Goal: Task Accomplishment & Management: Complete application form

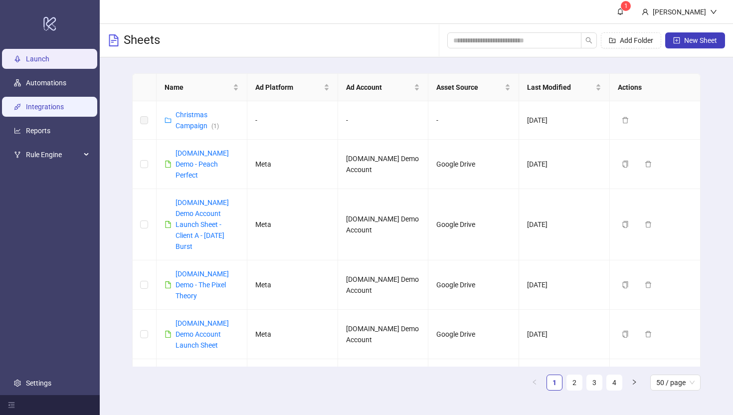
click at [63, 103] on link "Integrations" at bounding box center [45, 107] width 38 height 8
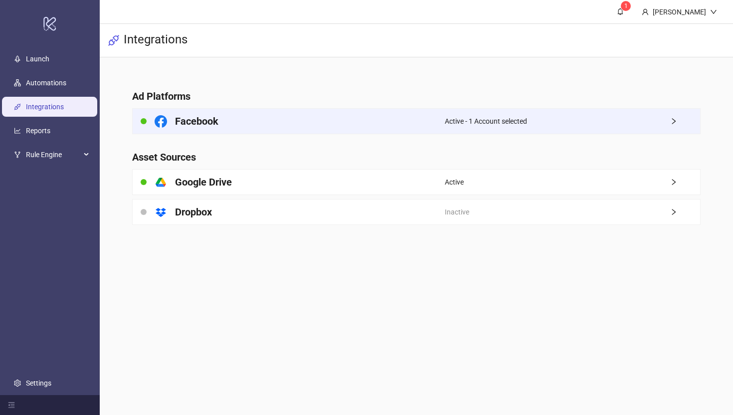
click at [361, 119] on div "Facebook" at bounding box center [289, 121] width 312 height 25
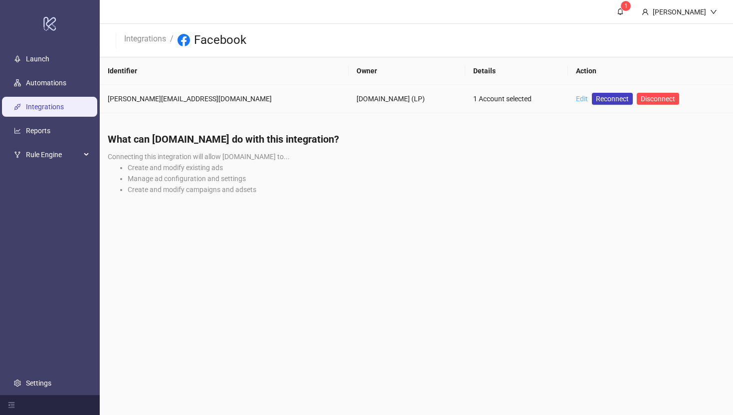
click at [576, 100] on link "Edit" at bounding box center [582, 99] width 12 height 8
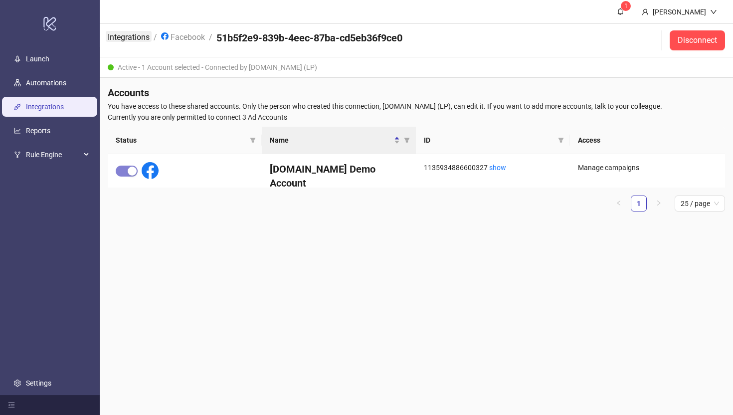
click at [128, 39] on link "Integrations" at bounding box center [129, 36] width 46 height 11
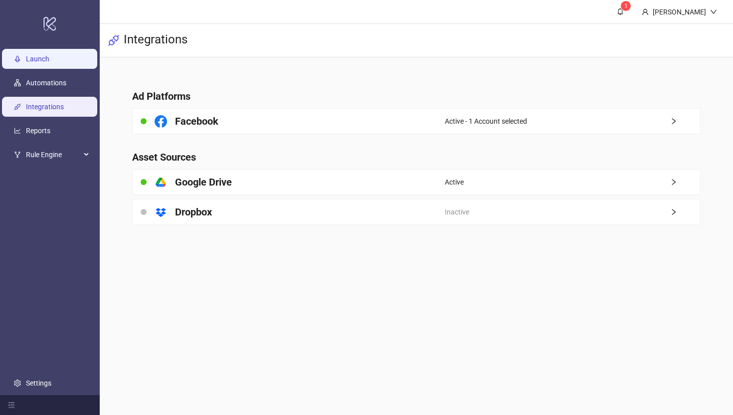
click at [36, 60] on link "Launch" at bounding box center [37, 59] width 23 height 8
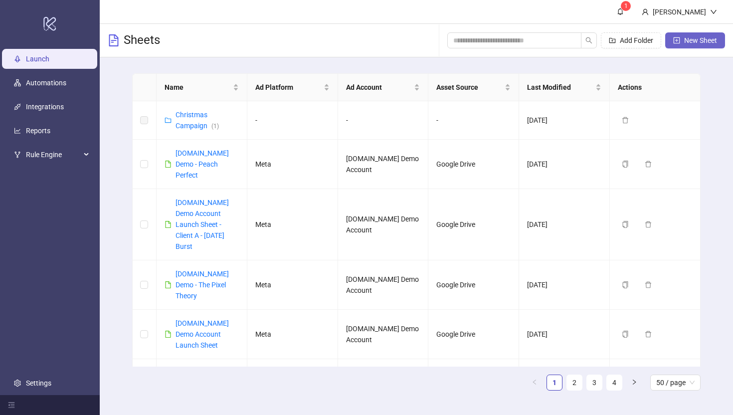
click at [693, 38] on span "New Sheet" at bounding box center [700, 40] width 33 height 8
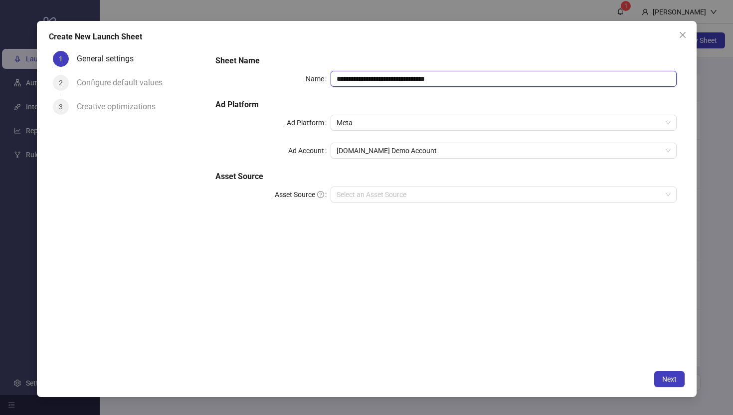
click at [462, 79] on input "**********" at bounding box center [502, 79] width 345 height 16
click at [343, 125] on span "Meta" at bounding box center [502, 122] width 333 height 15
type input "**********"
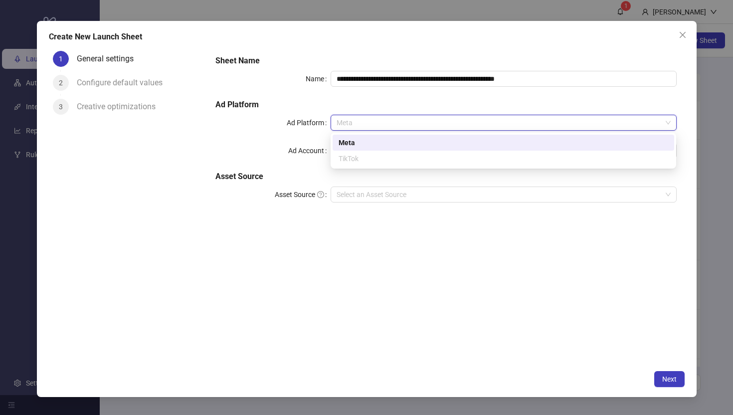
click at [347, 144] on div "Meta" at bounding box center [502, 142] width 329 height 11
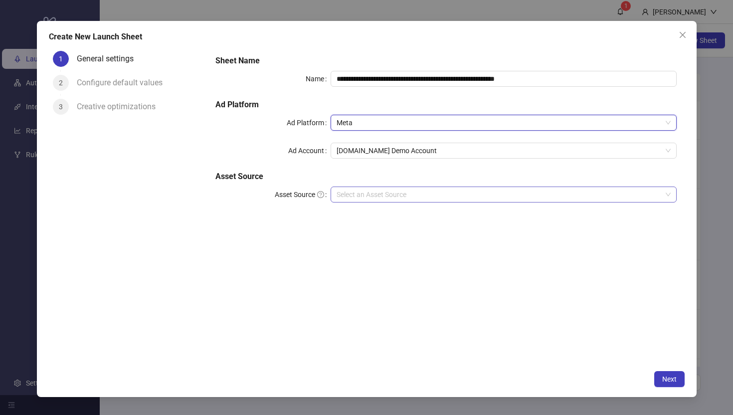
click at [358, 196] on input "Asset Source" at bounding box center [498, 194] width 324 height 15
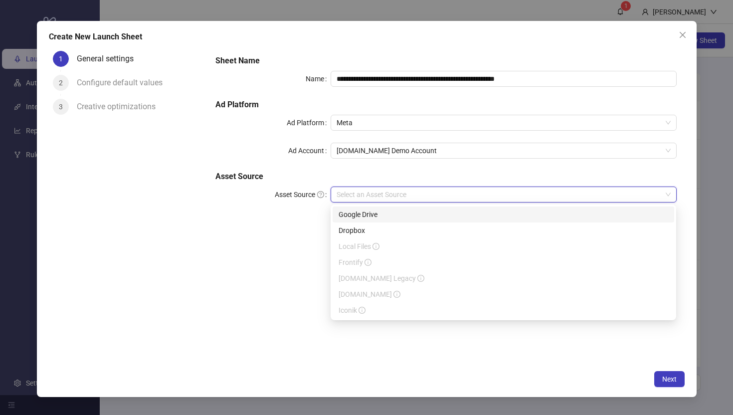
click at [433, 217] on div "Google Drive" at bounding box center [502, 214] width 329 height 11
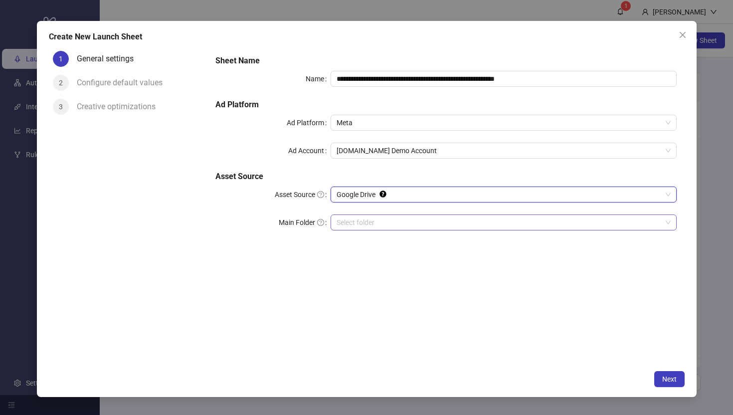
click at [372, 224] on input "Main Folder" at bounding box center [498, 222] width 324 height 15
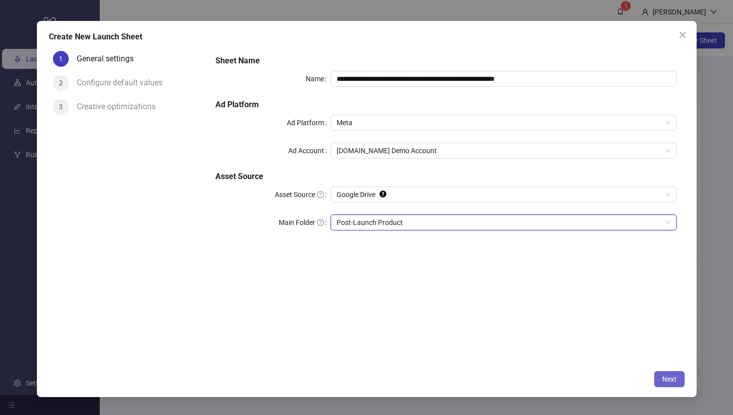
click at [673, 380] on span "Next" at bounding box center [669, 379] width 14 height 8
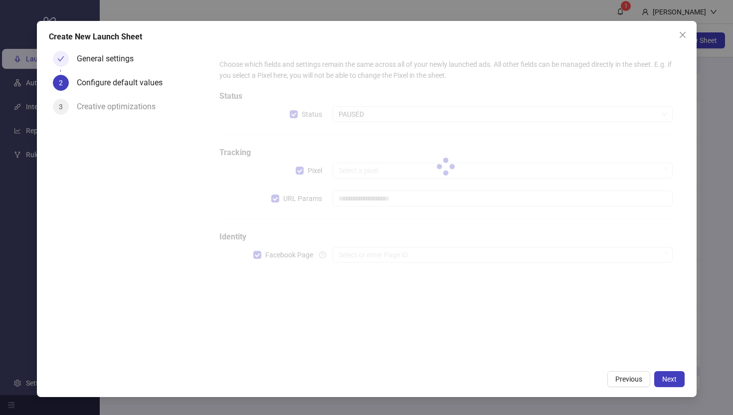
type input "**********"
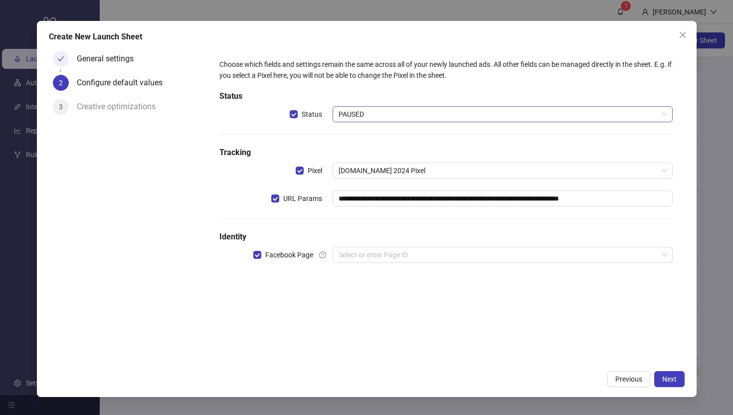
click at [347, 117] on span "PAUSED" at bounding box center [501, 114] width 327 height 15
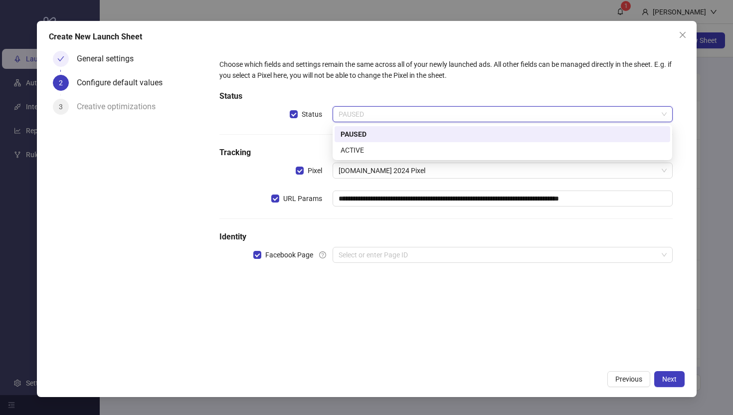
click at [353, 136] on div "PAUSED" at bounding box center [501, 134] width 323 height 11
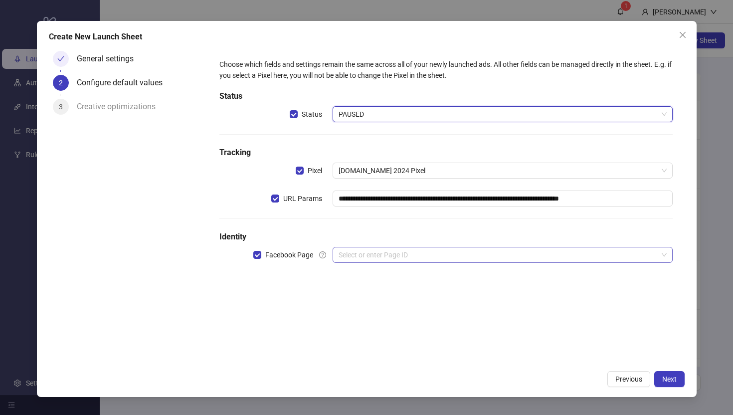
click at [357, 253] on input "search" at bounding box center [497, 254] width 318 height 15
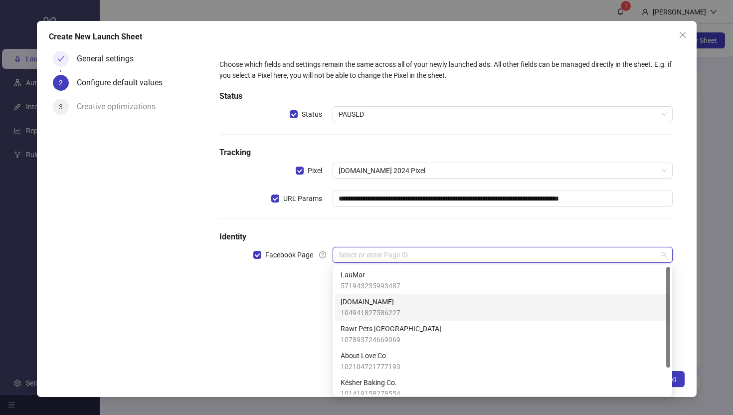
click at [356, 304] on span "[DOMAIN_NAME]" at bounding box center [370, 301] width 60 height 11
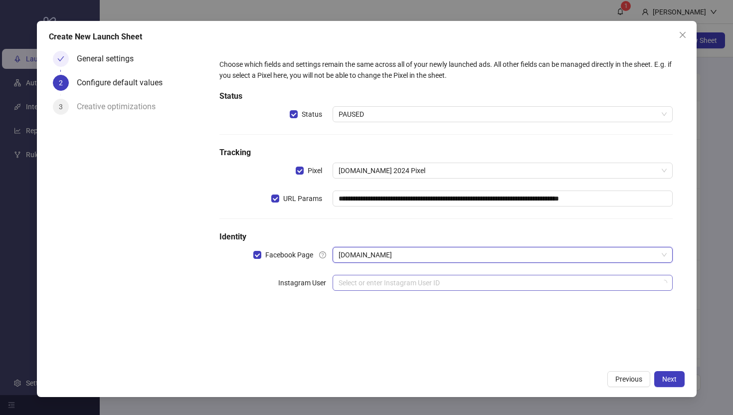
click at [355, 280] on input "search" at bounding box center [497, 282] width 318 height 15
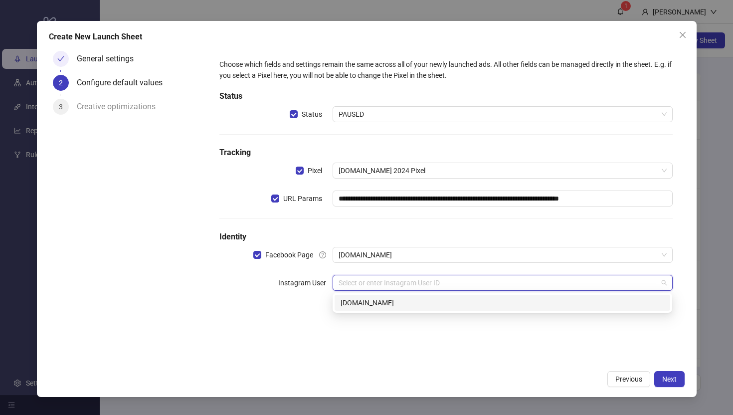
click at [353, 301] on div "[DOMAIN_NAME]" at bounding box center [501, 302] width 323 height 11
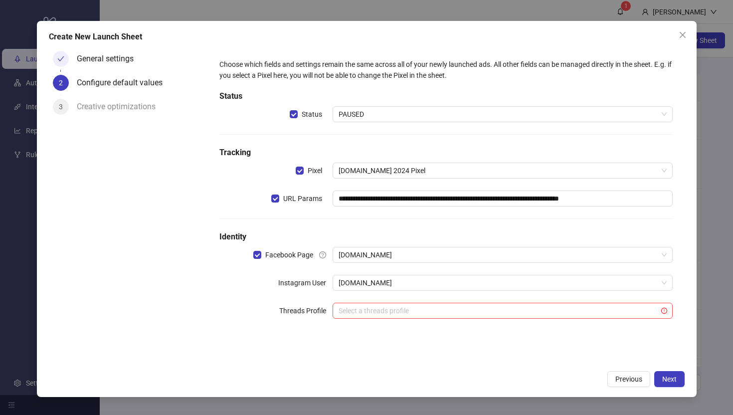
click at [420, 348] on div "**********" at bounding box center [445, 206] width 476 height 318
click at [675, 380] on span "Next" at bounding box center [669, 379] width 14 height 8
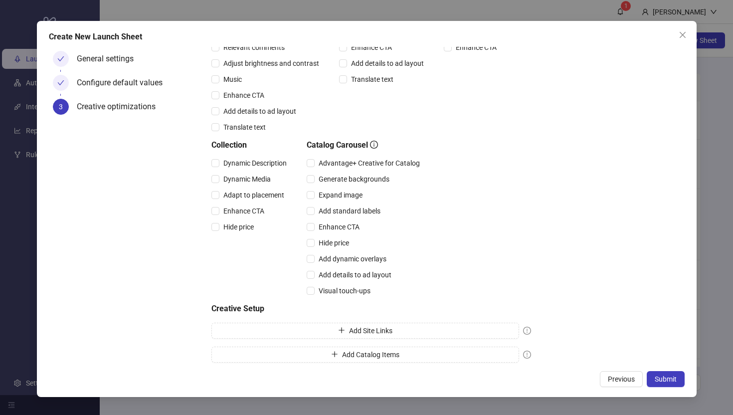
scroll to position [190, 0]
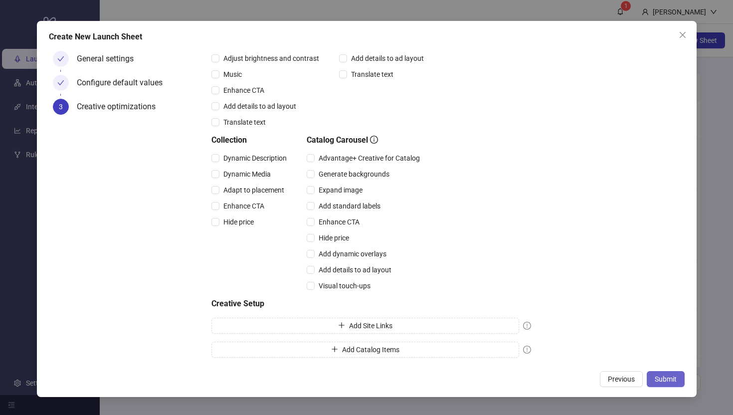
click at [673, 380] on span "Submit" at bounding box center [665, 379] width 22 height 8
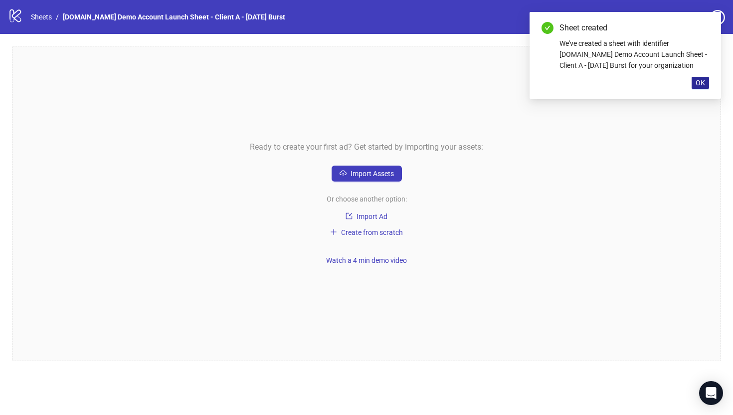
click at [698, 83] on span "OK" at bounding box center [699, 83] width 9 height 8
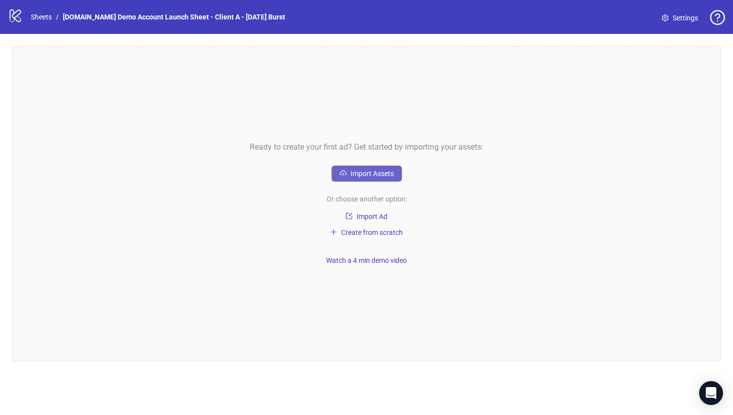
click at [348, 179] on button "Import Assets" at bounding box center [366, 173] width 70 height 16
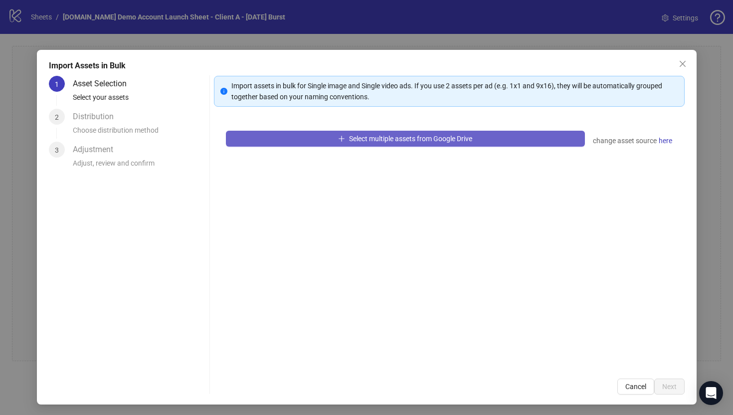
click at [383, 136] on span "Select multiple assets from Google Drive" at bounding box center [410, 139] width 123 height 8
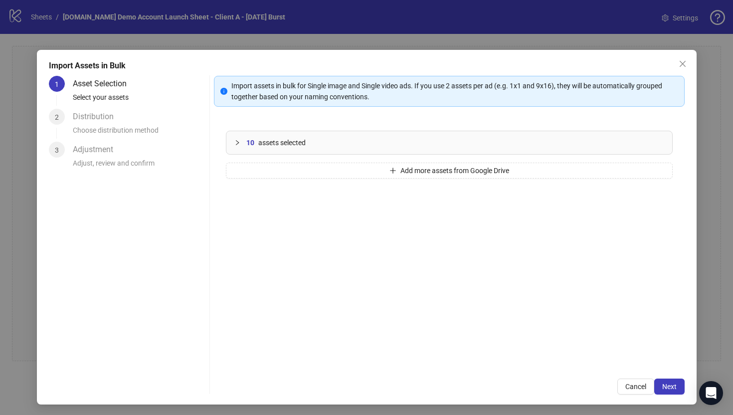
click at [236, 140] on icon "collapsed" at bounding box center [237, 143] width 6 height 6
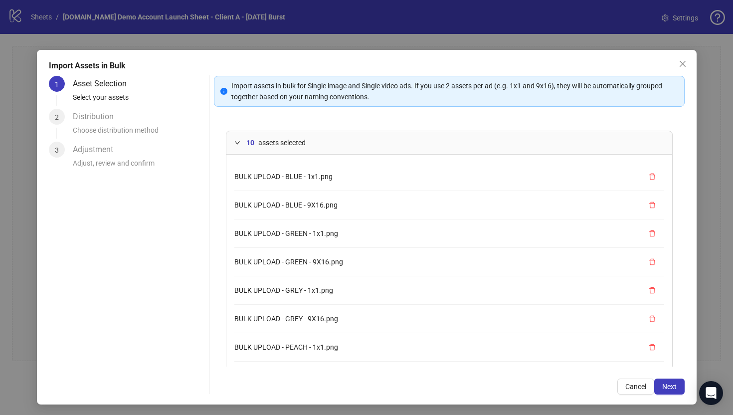
scroll to position [84, 0]
click at [661, 381] on button "Next" at bounding box center [669, 386] width 30 height 16
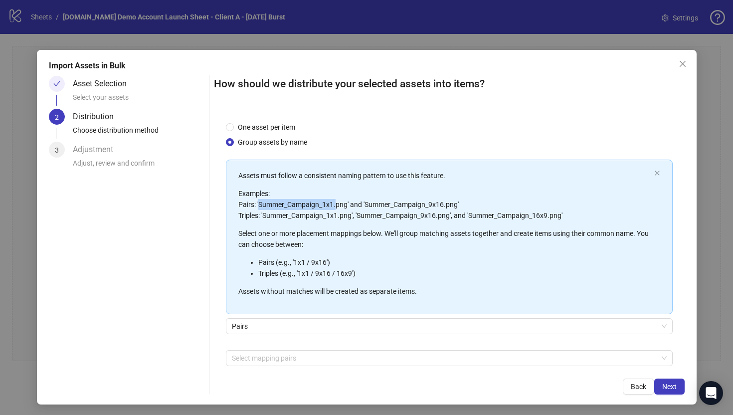
drag, startPoint x: 258, startPoint y: 203, endPoint x: 337, endPoint y: 206, distance: 78.8
click at [337, 206] on p "Examples: Pairs: 'Summer_Campaign_1x1.png' and 'Summer_Campaign_9x16.png' Tripl…" at bounding box center [444, 204] width 412 height 33
click at [380, 204] on p "Examples: Pairs: 'Summer_Campaign_1x1.png' and 'Summer_Campaign_9x16.png' Tripl…" at bounding box center [444, 204] width 412 height 33
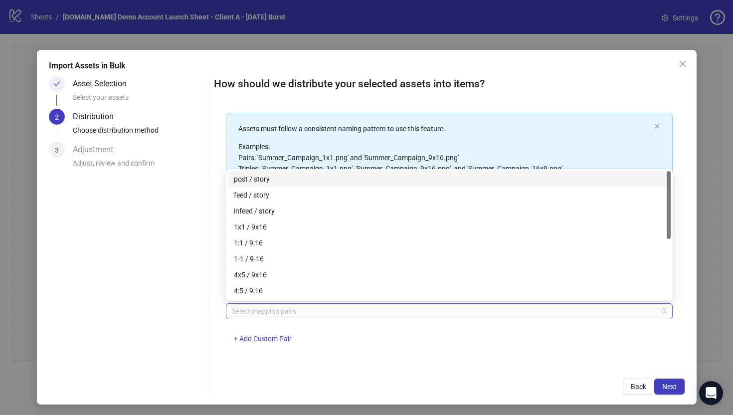
click at [250, 309] on div at bounding box center [444, 311] width 432 height 14
click at [218, 343] on div "One asset per item Group assets by name Assets must follow a consistent naming …" at bounding box center [449, 238] width 470 height 257
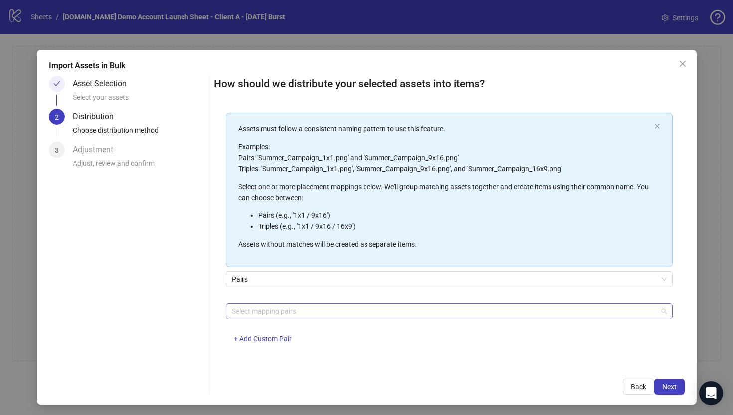
click at [259, 311] on div at bounding box center [444, 311] width 432 height 14
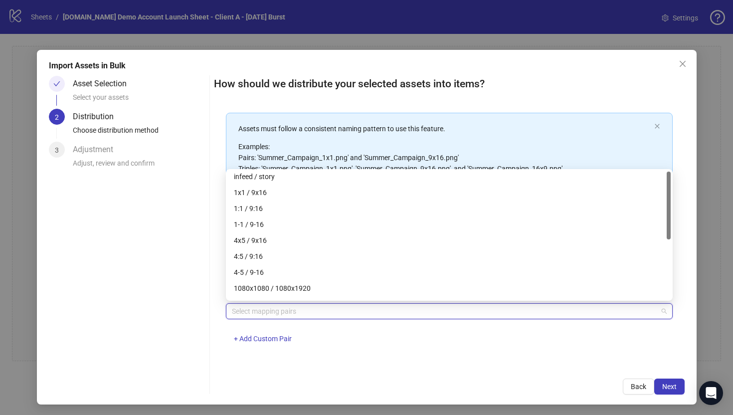
scroll to position [0, 0]
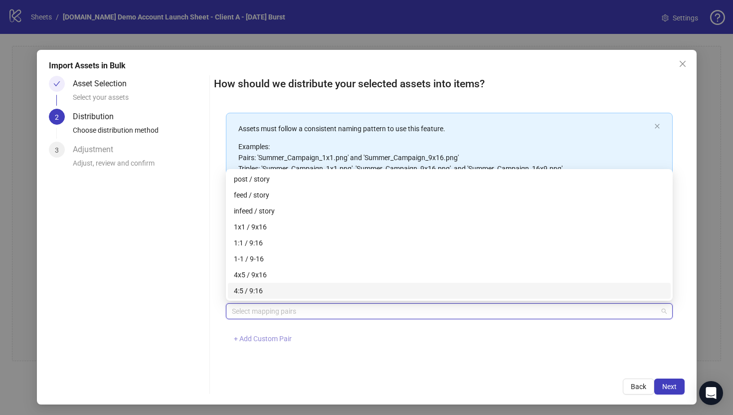
click at [252, 337] on span "+ Add Custom Pair" at bounding box center [263, 338] width 58 height 8
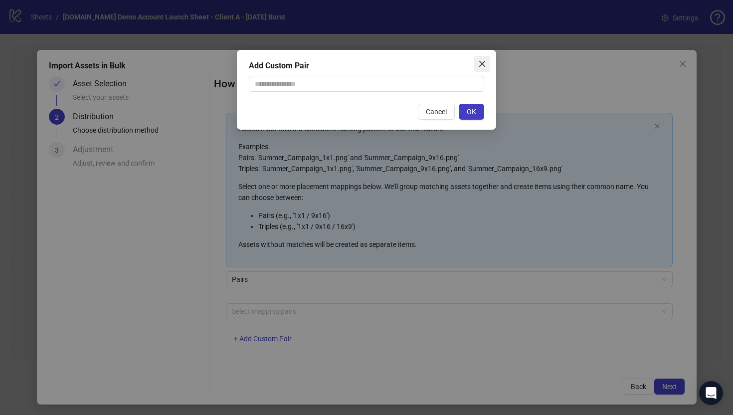
click at [482, 66] on icon "close" at bounding box center [482, 64] width 8 height 8
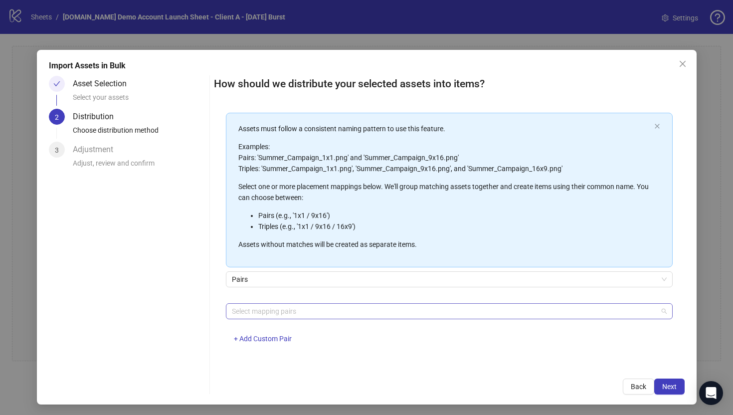
click at [235, 309] on div at bounding box center [444, 311] width 432 height 14
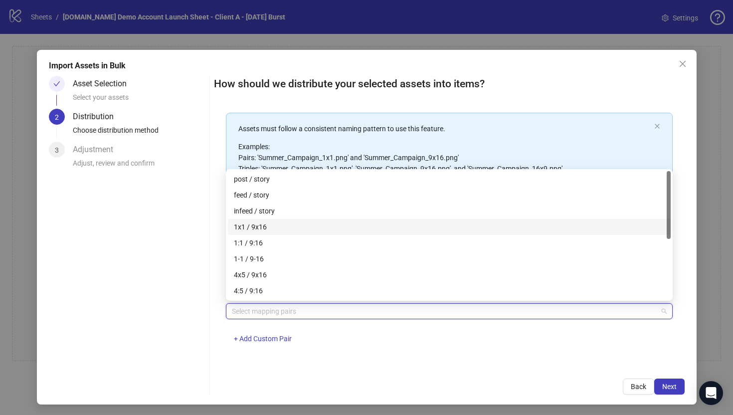
click at [246, 227] on div "1x1 / 9x16" at bounding box center [449, 226] width 431 height 11
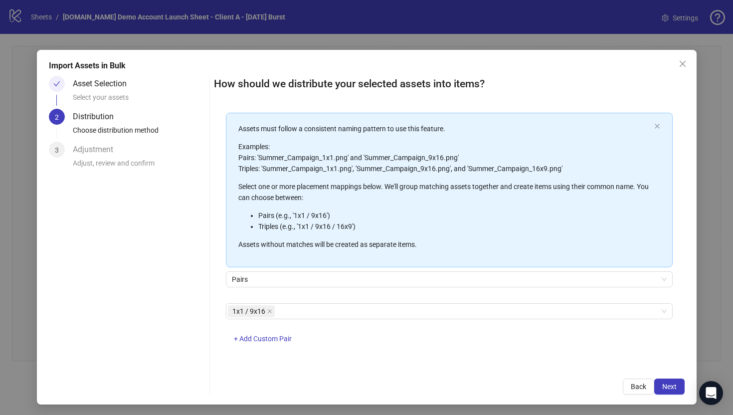
click at [288, 367] on div "How should we distribute your selected assets into items? One asset per item Gr…" at bounding box center [449, 235] width 470 height 318
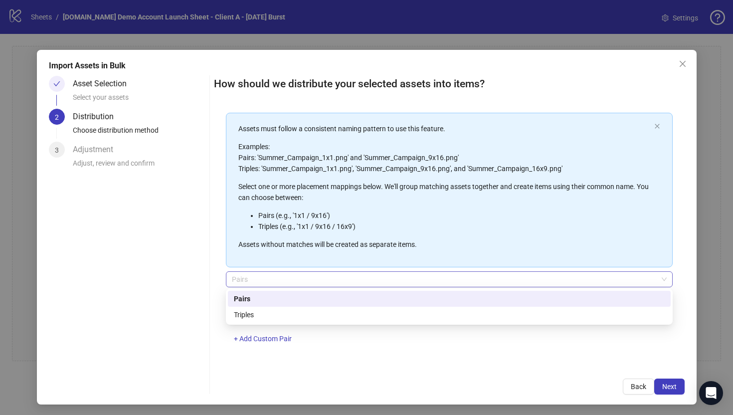
click at [241, 275] on span "Pairs" at bounding box center [449, 279] width 435 height 15
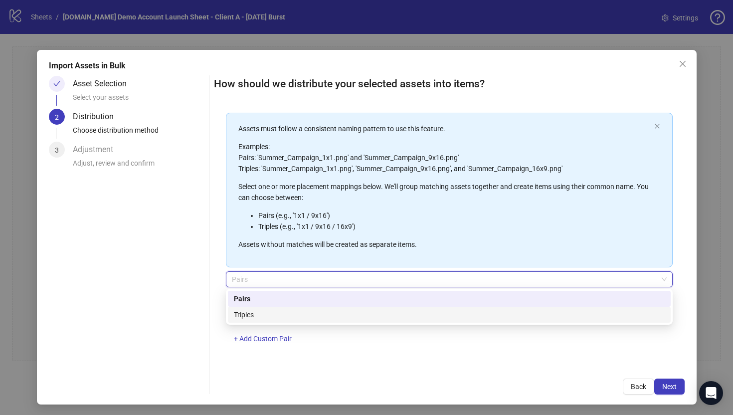
click at [346, 369] on div "How should we distribute your selected assets into items? One asset per item Gr…" at bounding box center [449, 235] width 470 height 318
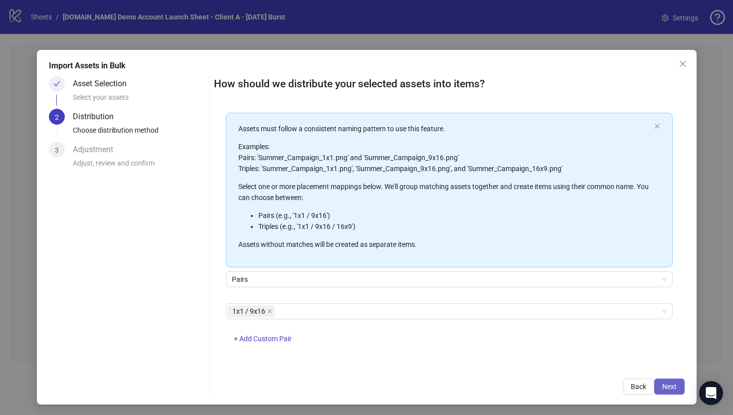
click at [669, 385] on span "Next" at bounding box center [669, 386] width 14 height 8
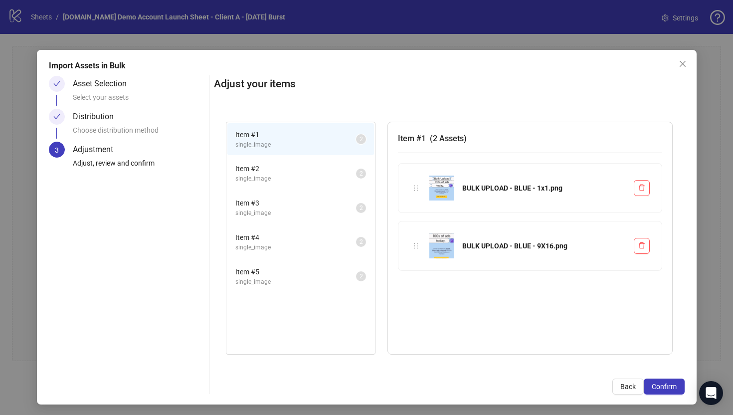
click at [282, 167] on span "Item # 2" at bounding box center [295, 168] width 121 height 11
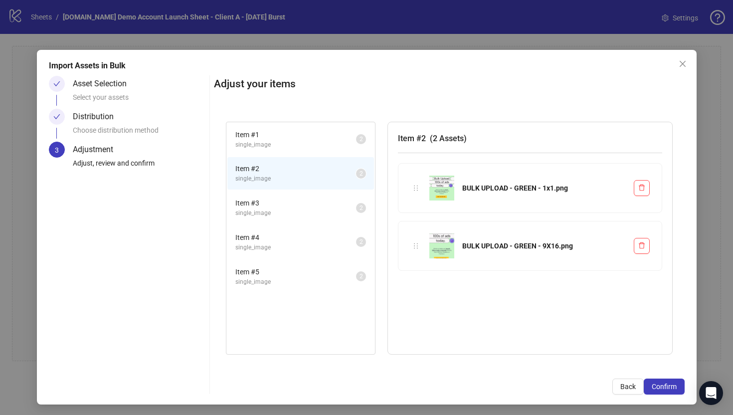
click at [283, 204] on span "Item # 3" at bounding box center [295, 202] width 121 height 11
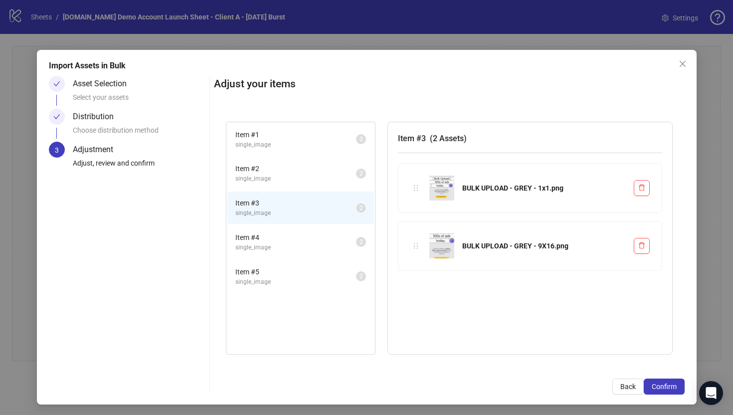
click at [286, 244] on span "single_image" at bounding box center [295, 247] width 121 height 9
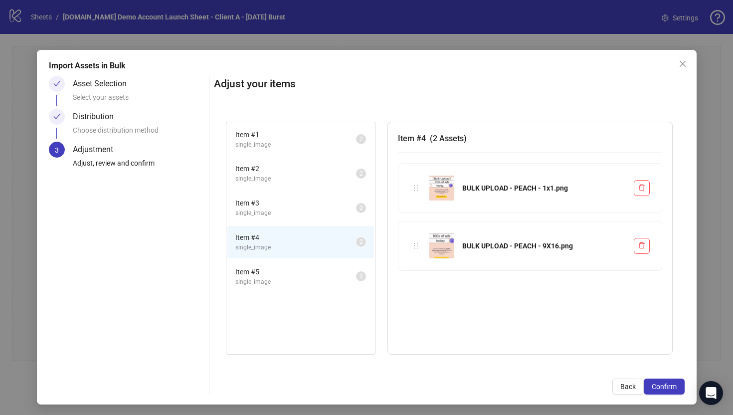
click at [293, 279] on span "single_image" at bounding box center [295, 281] width 121 height 9
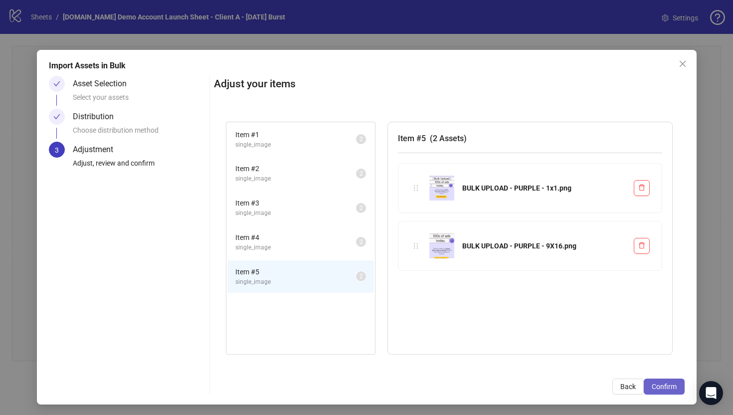
click at [668, 383] on span "Confirm" at bounding box center [663, 386] width 25 height 8
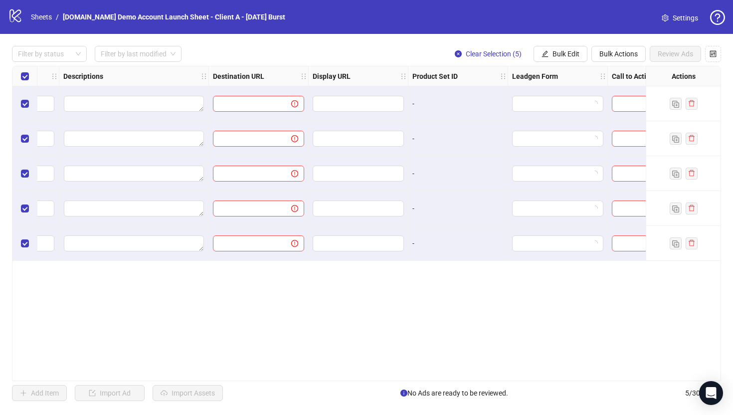
scroll to position [0, 822]
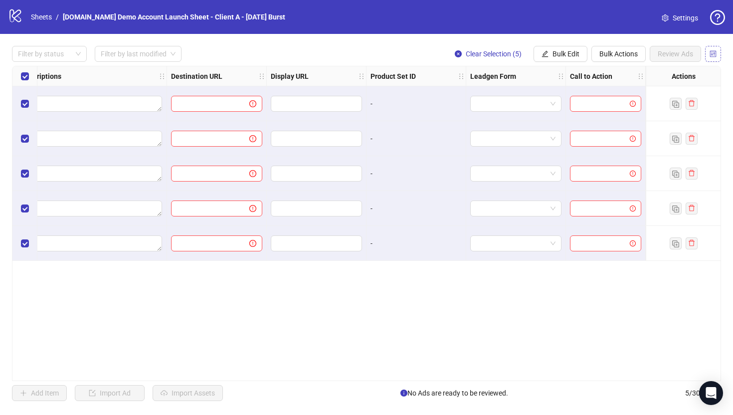
click at [713, 53] on icon "control" at bounding box center [712, 53] width 7 height 7
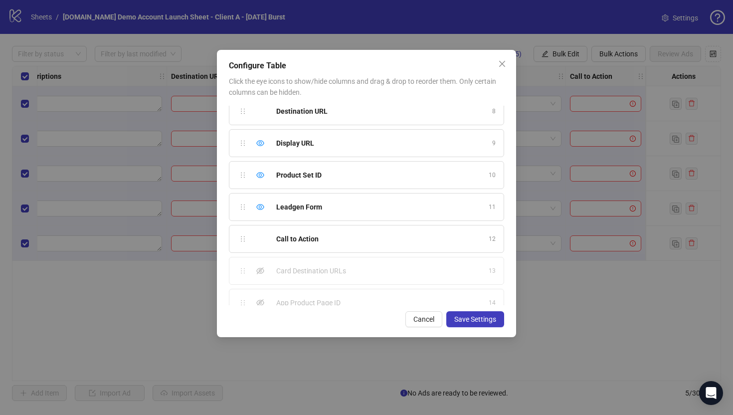
scroll to position [232, 0]
click at [260, 206] on icon "eye" at bounding box center [260, 206] width 8 height 8
click at [260, 173] on icon "eye" at bounding box center [260, 174] width 8 height 8
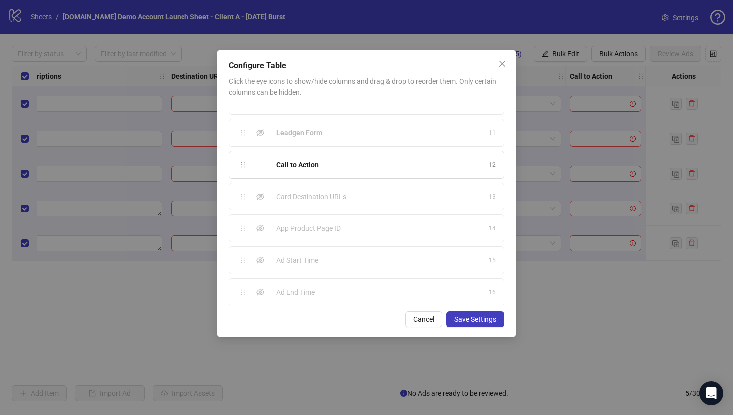
scroll to position [311, 0]
click at [258, 257] on icon "eye-invisible" at bounding box center [260, 255] width 8 height 7
click at [260, 288] on icon "eye-invisible" at bounding box center [260, 287] width 8 height 8
click at [464, 317] on span "Save Settings" at bounding box center [475, 319] width 42 height 8
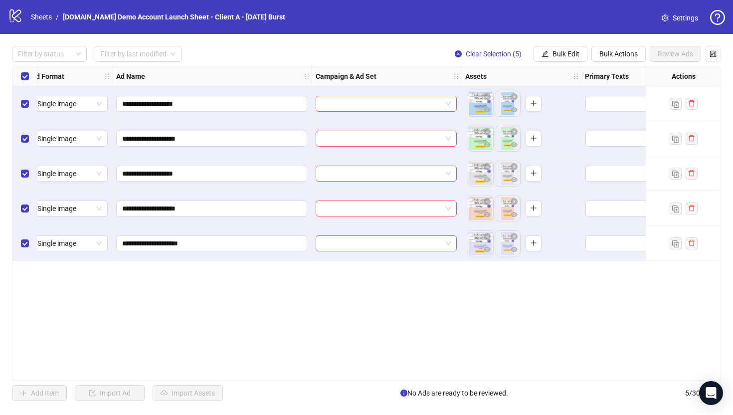
scroll to position [0, 0]
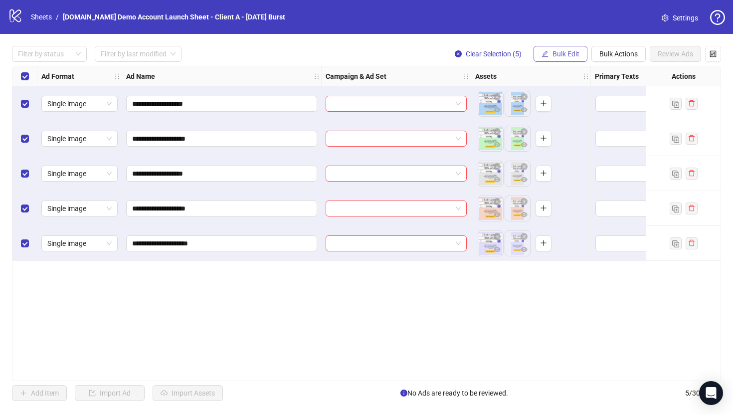
click at [558, 51] on span "Bulk Edit" at bounding box center [565, 54] width 27 height 8
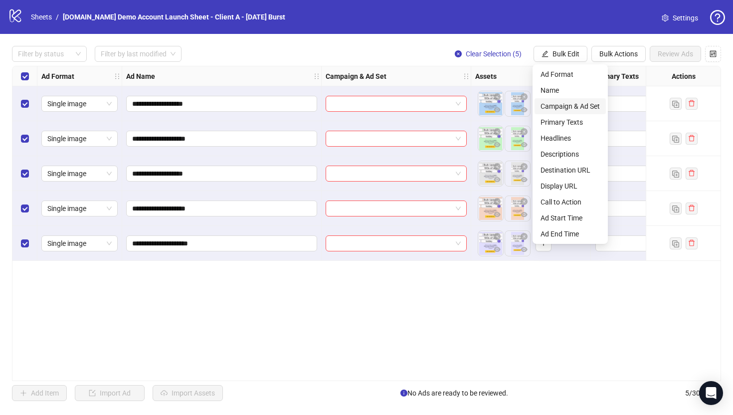
click at [558, 108] on span "Campaign & Ad Set" at bounding box center [569, 106] width 59 height 11
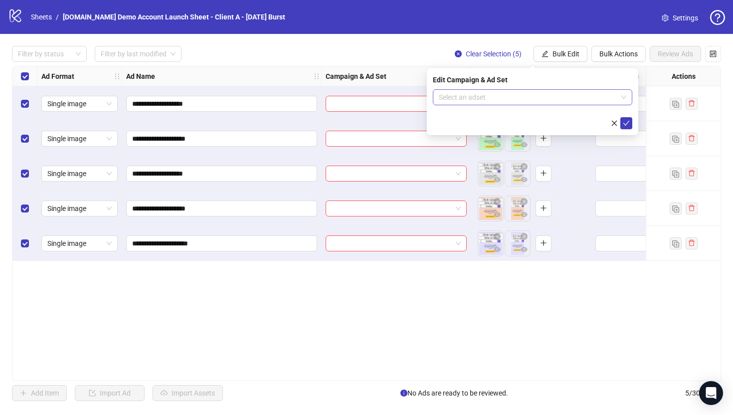
click at [478, 98] on input "search" at bounding box center [528, 97] width 178 height 15
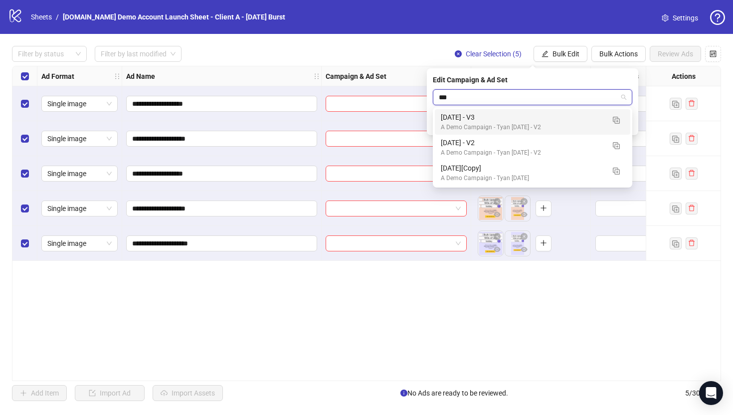
type input "****"
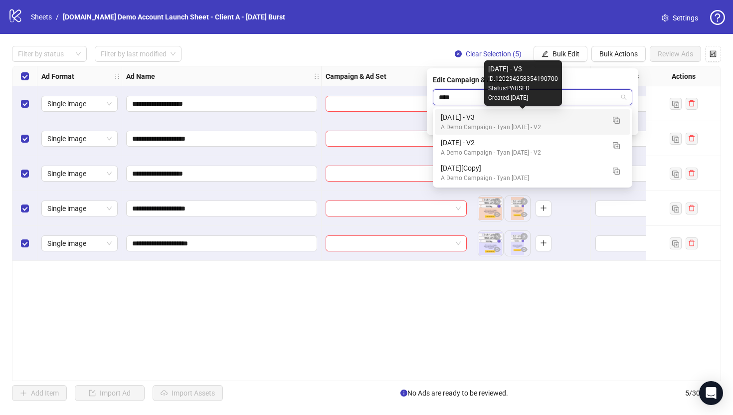
click at [453, 120] on div "[DATE] - V3" at bounding box center [522, 117] width 163 height 11
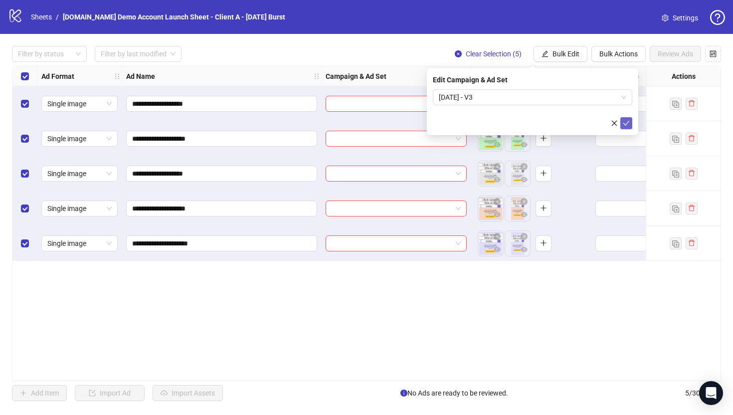
click at [625, 122] on icon "check" at bounding box center [625, 123] width 7 height 7
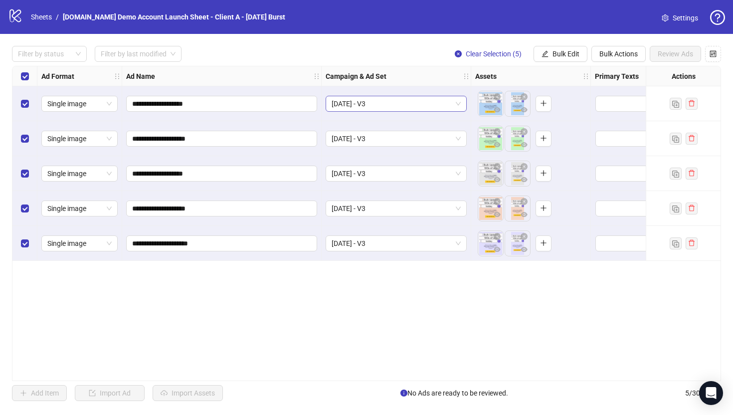
click at [390, 104] on span "[DATE] - V3" at bounding box center [395, 103] width 129 height 15
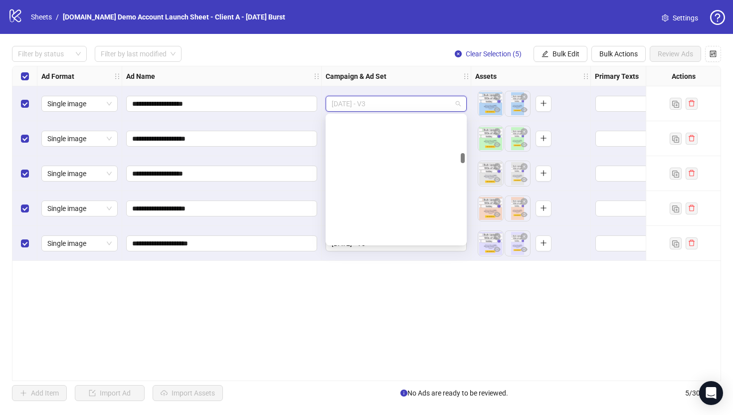
scroll to position [547, 0]
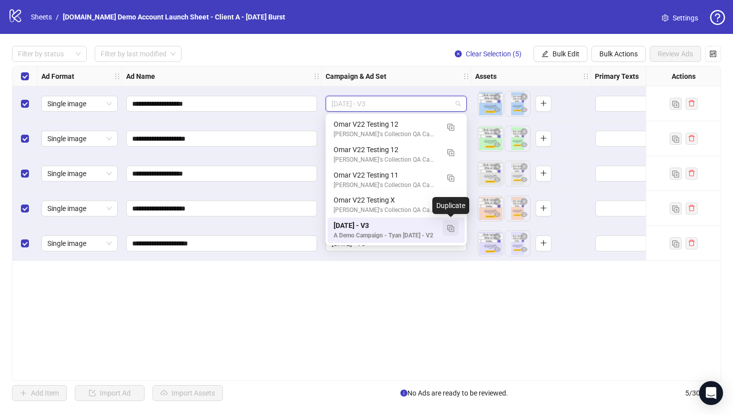
click at [453, 229] on img "button" at bounding box center [450, 228] width 7 height 7
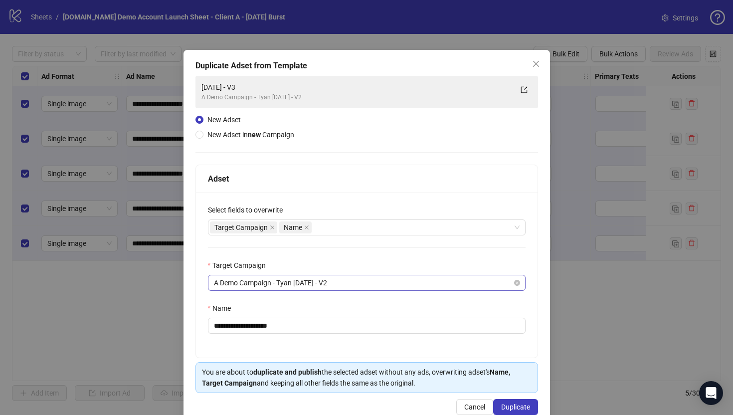
click at [233, 282] on span "A Demo Campaign - Tyan [DATE] - V2" at bounding box center [367, 282] width 306 height 15
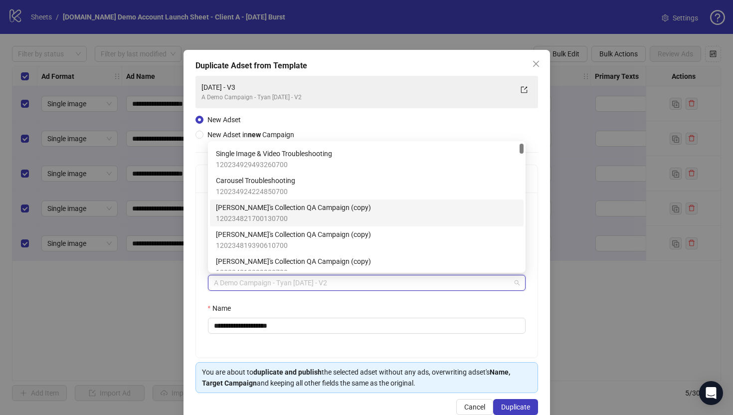
scroll to position [28, 0]
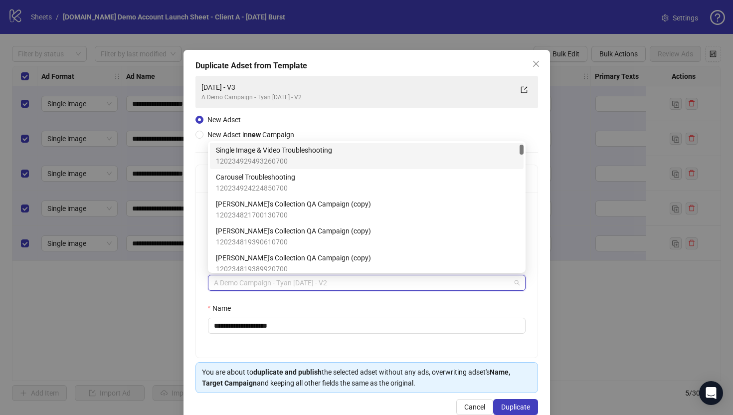
click at [187, 253] on div "**********" at bounding box center [366, 237] width 366 height 375
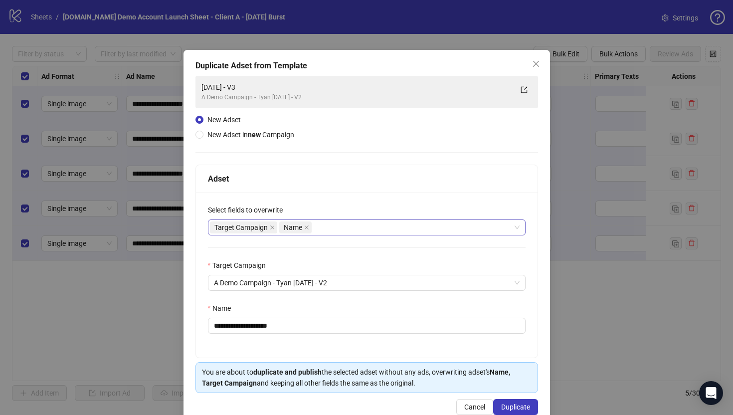
click at [323, 227] on div "Target Campaign Name" at bounding box center [361, 227] width 303 height 14
click at [329, 190] on div "Adset" at bounding box center [366, 179] width 341 height 28
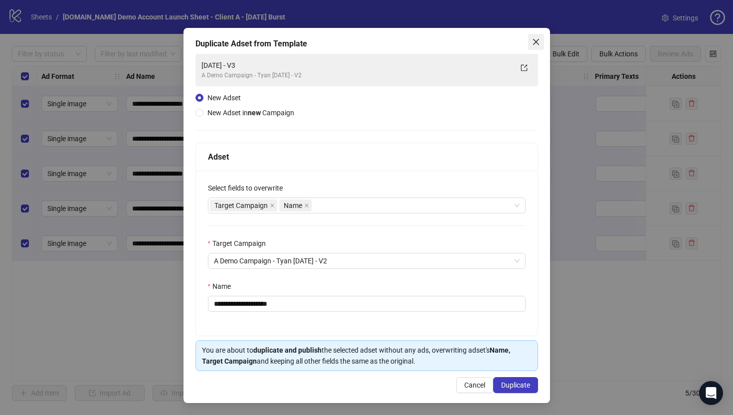
click at [532, 42] on icon "close" at bounding box center [536, 42] width 8 height 8
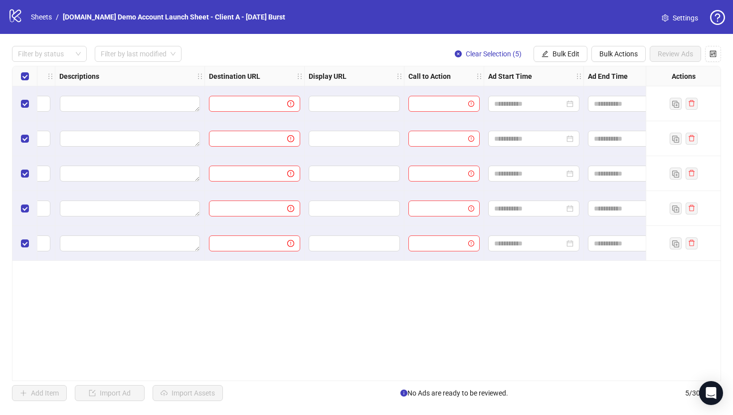
scroll to position [0, 787]
click at [557, 54] on span "Bulk Edit" at bounding box center [565, 54] width 27 height 8
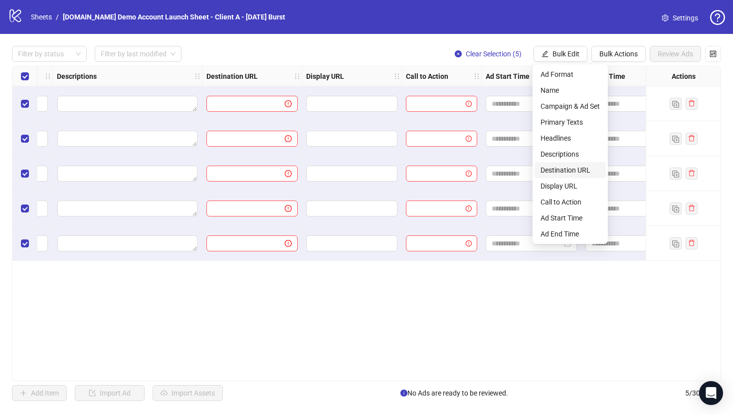
click at [551, 168] on span "Destination URL" at bounding box center [569, 169] width 59 height 11
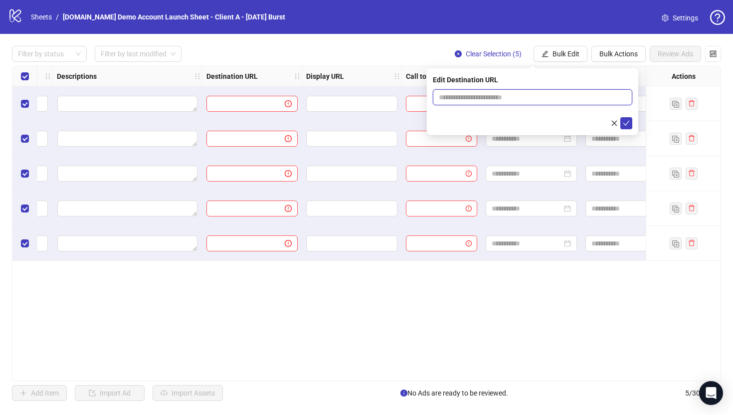
click at [478, 96] on input "text" at bounding box center [528, 97] width 179 height 11
type input "**********"
click at [628, 123] on icon "check" at bounding box center [625, 123] width 7 height 7
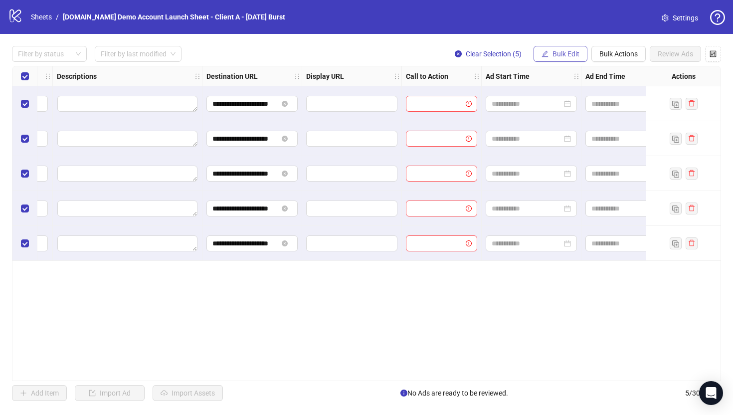
click at [556, 55] on span "Bulk Edit" at bounding box center [565, 54] width 27 height 8
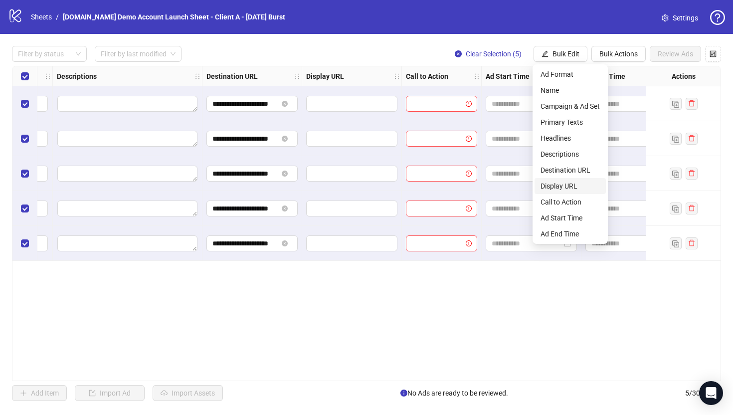
click at [549, 188] on span "Display URL" at bounding box center [569, 185] width 59 height 11
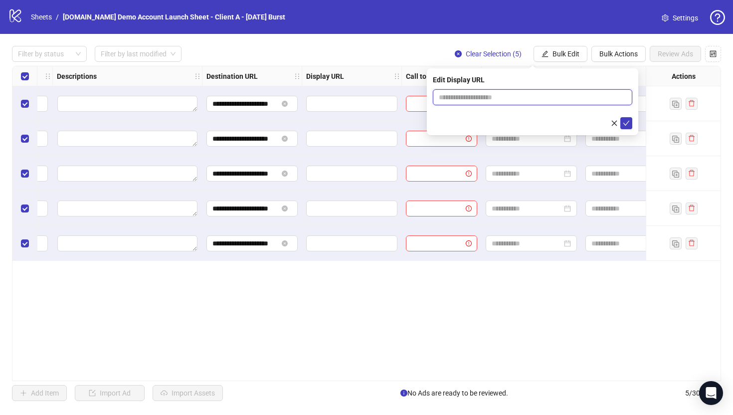
click at [501, 95] on input "text" at bounding box center [532, 97] width 199 height 16
type input "**********"
click at [625, 122] on icon "check" at bounding box center [625, 123] width 7 height 7
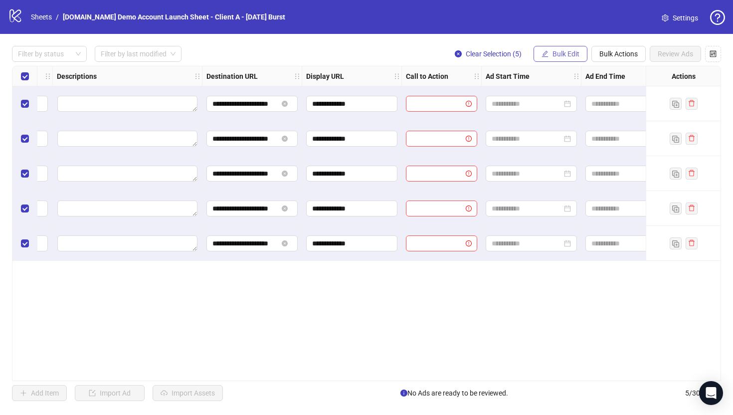
click at [558, 54] on span "Bulk Edit" at bounding box center [565, 54] width 27 height 8
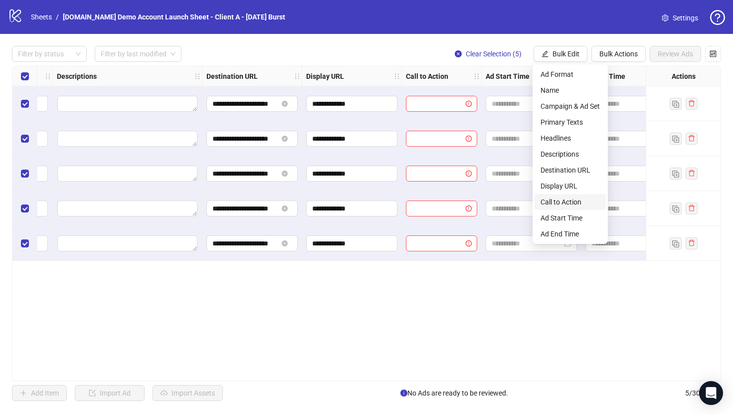
click at [548, 200] on span "Call to Action" at bounding box center [569, 201] width 59 height 11
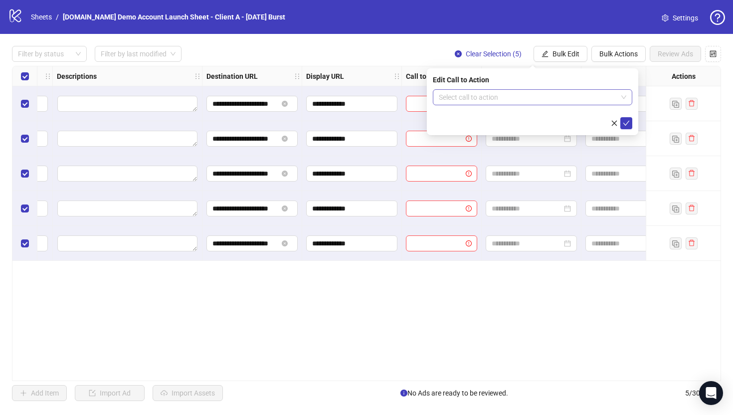
click at [481, 91] on input "search" at bounding box center [528, 97] width 178 height 15
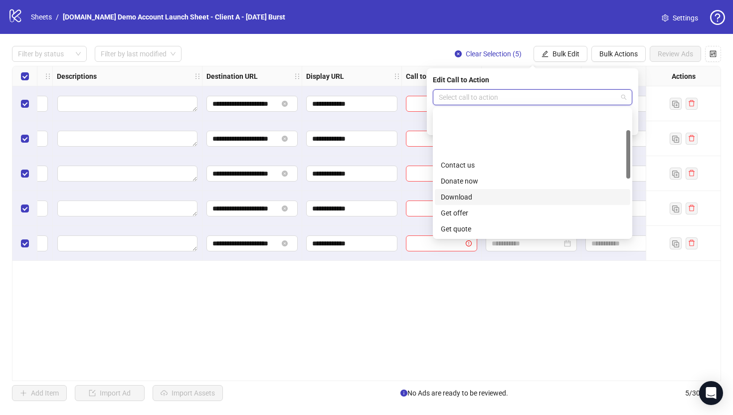
scroll to position [67, 0]
click at [452, 192] on div "Learn more" at bounding box center [532, 193] width 183 height 11
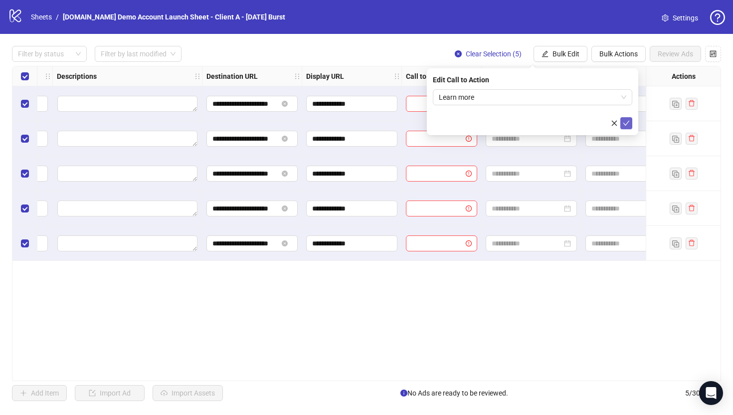
click at [625, 122] on icon "check" at bounding box center [625, 123] width 7 height 7
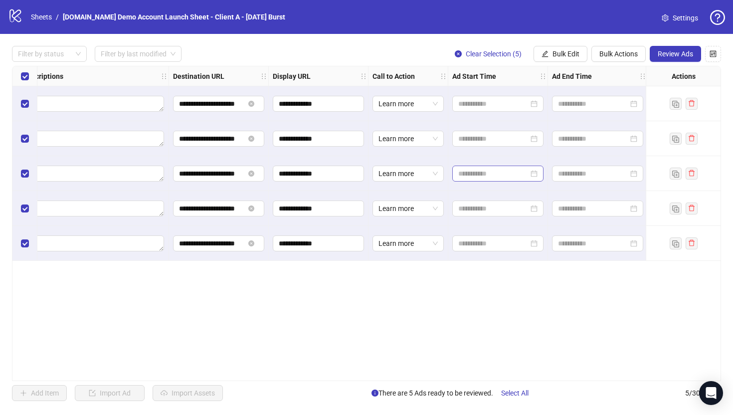
scroll to position [0, 821]
click at [563, 53] on span "Bulk Edit" at bounding box center [565, 54] width 27 height 8
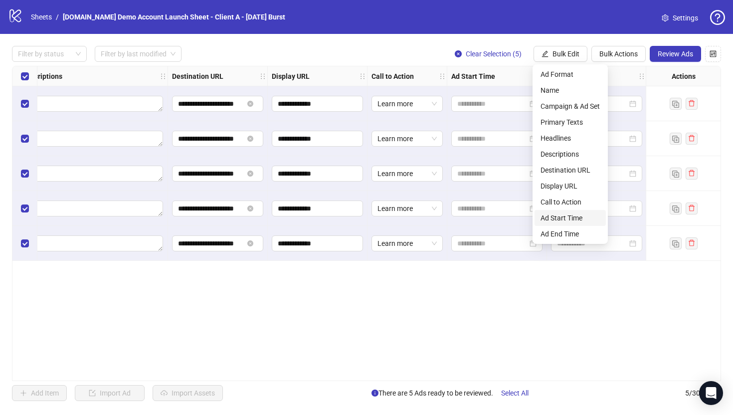
click at [560, 219] on span "Ad Start Time" at bounding box center [569, 217] width 59 height 11
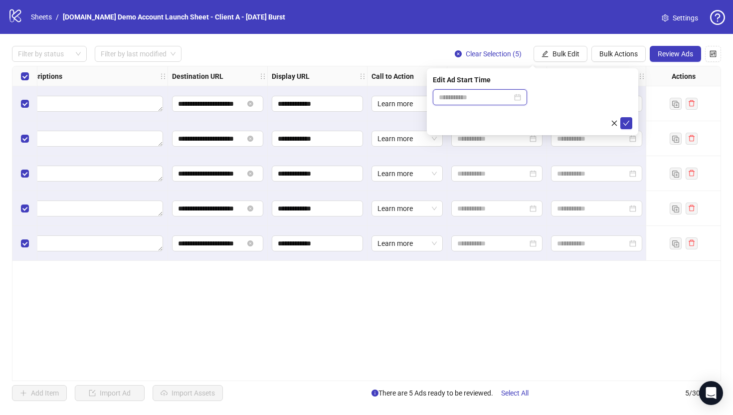
click at [470, 99] on input at bounding box center [475, 97] width 73 height 11
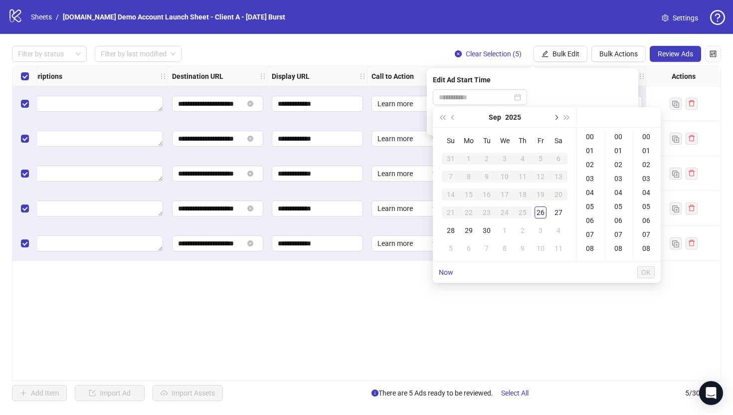
click at [556, 114] on button "Next month (PageDown)" at bounding box center [555, 117] width 11 height 20
click at [501, 159] on div "1" at bounding box center [504, 159] width 12 height 12
click at [590, 214] on div "09" at bounding box center [591, 215] width 24 height 14
type input "**********"
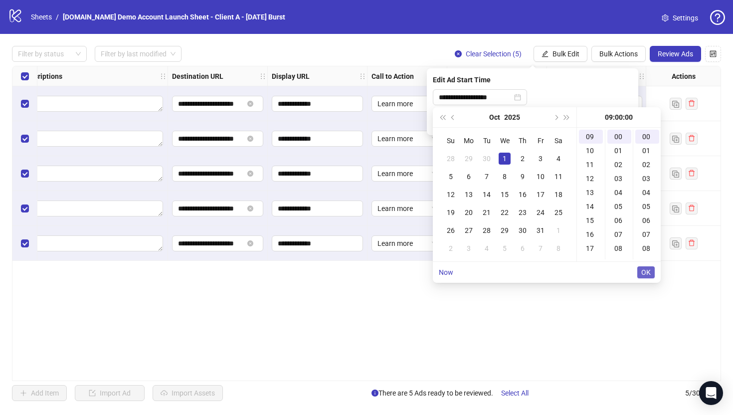
click at [641, 272] on span "OK" at bounding box center [645, 272] width 9 height 8
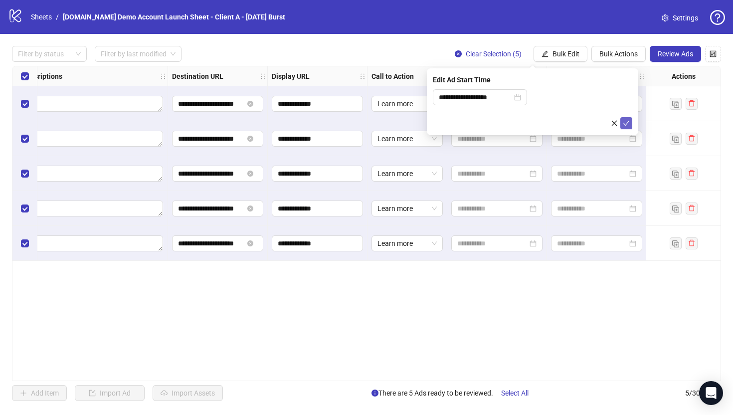
click at [626, 122] on icon "check" at bounding box center [625, 123] width 7 height 7
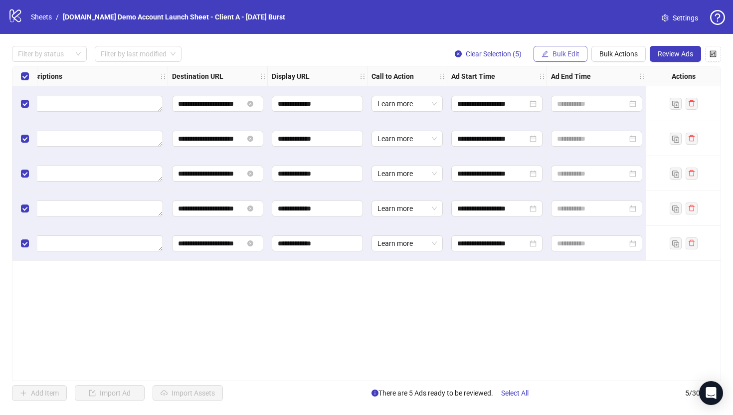
click at [562, 55] on span "Bulk Edit" at bounding box center [565, 54] width 27 height 8
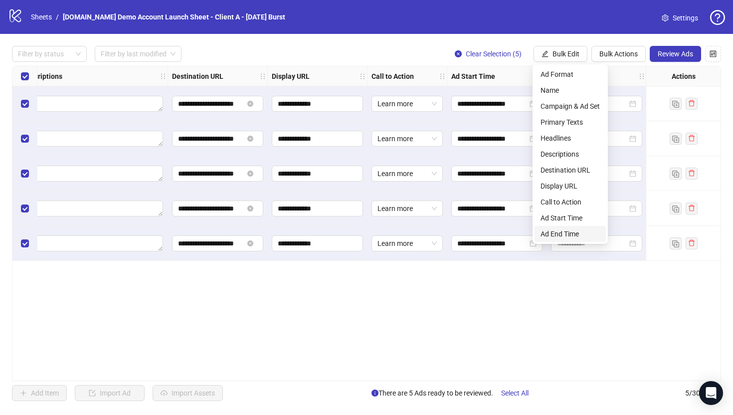
click at [560, 230] on span "Ad End Time" at bounding box center [569, 233] width 59 height 11
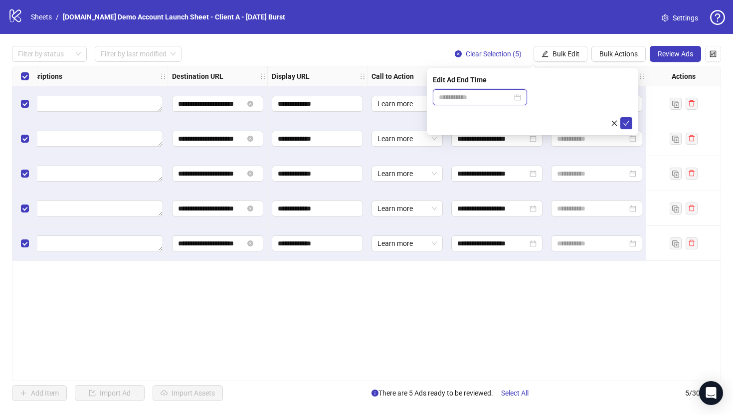
click at [487, 98] on input at bounding box center [475, 97] width 73 height 11
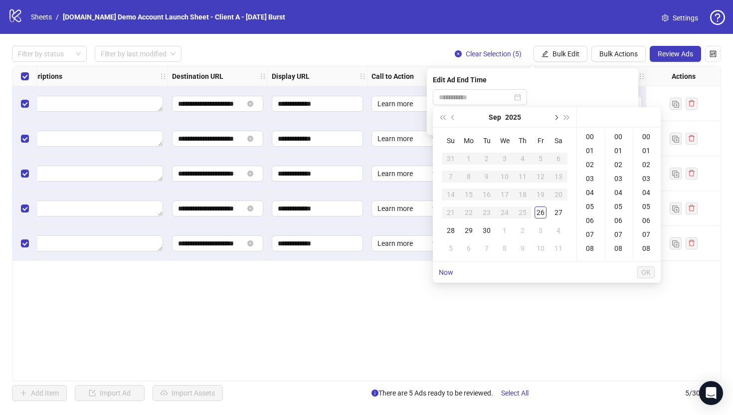
click at [557, 117] on span "Next month (PageDown)" at bounding box center [555, 117] width 5 height 5
click at [539, 233] on div "31" at bounding box center [540, 230] width 12 height 12
click at [590, 247] on div "17" at bounding box center [591, 247] width 24 height 14
type input "**********"
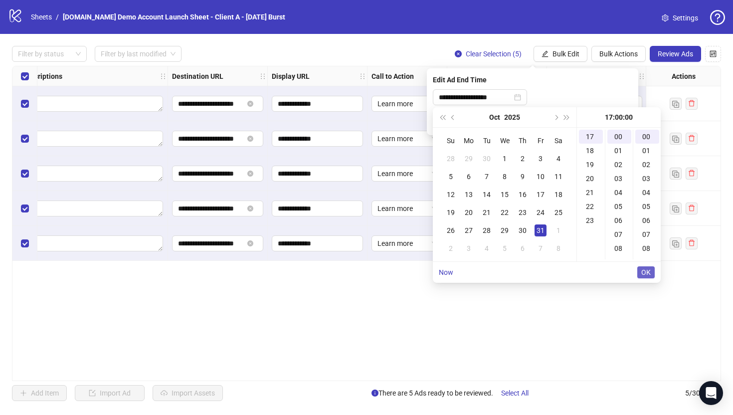
click at [643, 273] on span "OK" at bounding box center [645, 272] width 9 height 8
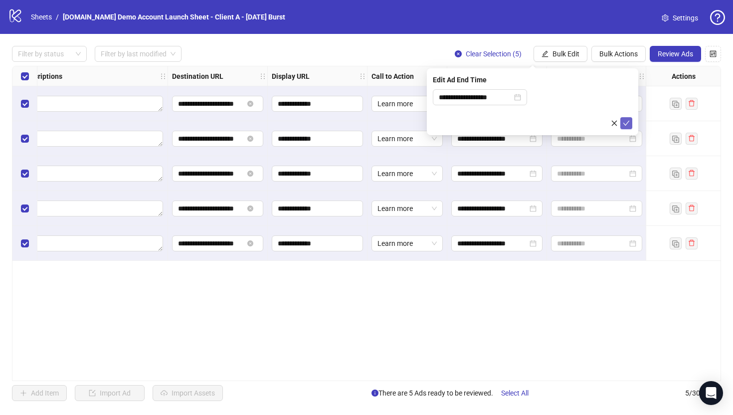
click at [626, 121] on icon "check" at bounding box center [625, 123] width 7 height 7
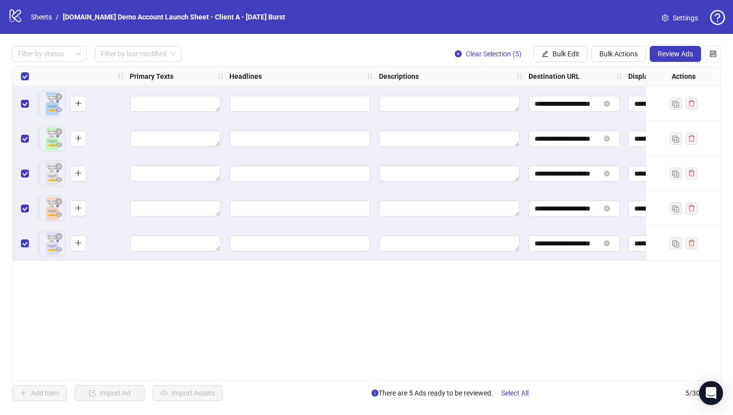
scroll to position [0, 457]
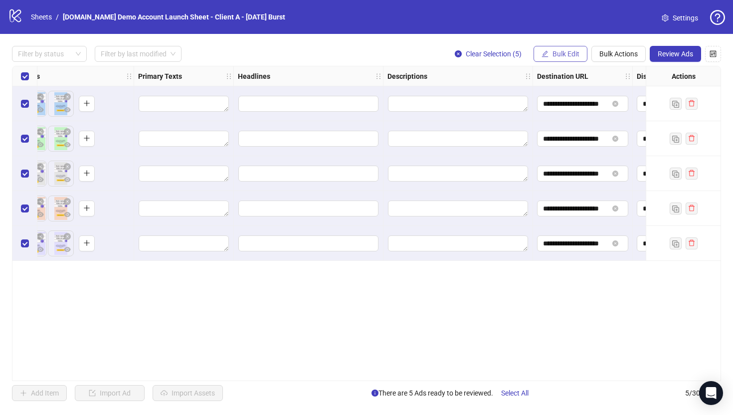
click at [553, 57] on span "Bulk Edit" at bounding box center [565, 54] width 27 height 8
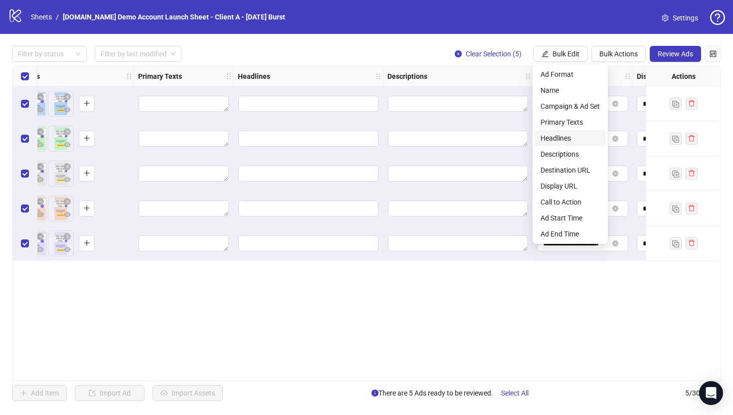
click at [550, 137] on span "Headlines" at bounding box center [569, 138] width 59 height 11
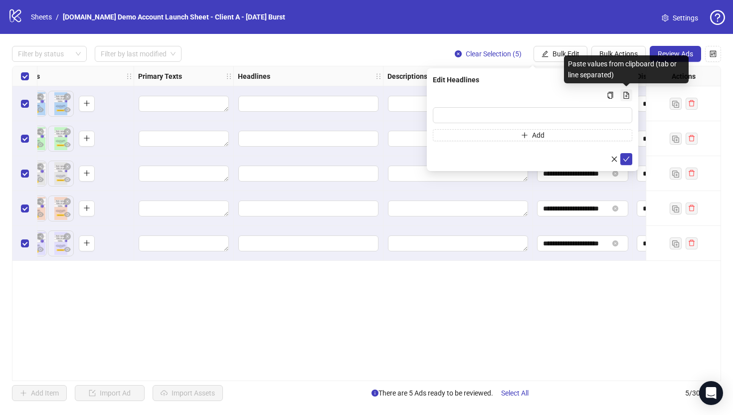
click at [626, 95] on icon "file-add" at bounding box center [625, 95] width 5 height 7
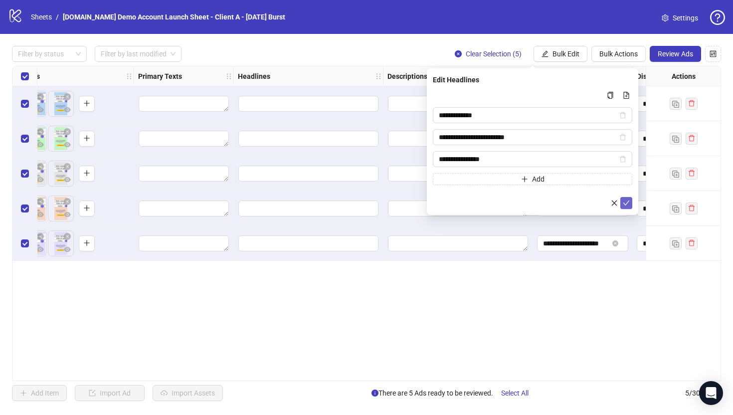
click at [625, 200] on icon "check" at bounding box center [625, 202] width 7 height 7
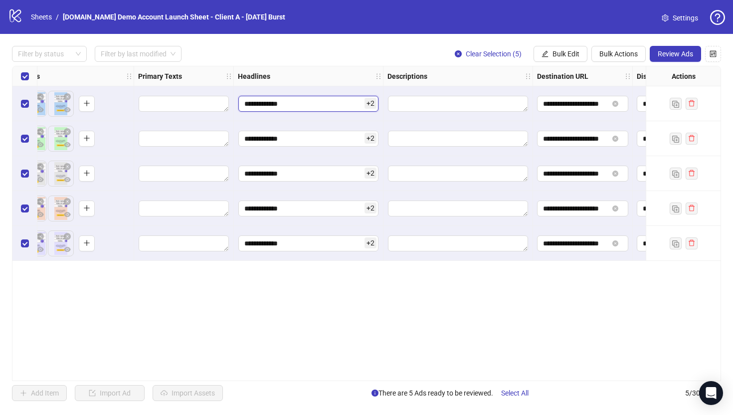
click at [315, 104] on input "**********" at bounding box center [308, 104] width 140 height 16
click at [315, 320] on div "**********" at bounding box center [366, 223] width 709 height 315
click at [561, 55] on span "Bulk Edit" at bounding box center [565, 54] width 27 height 8
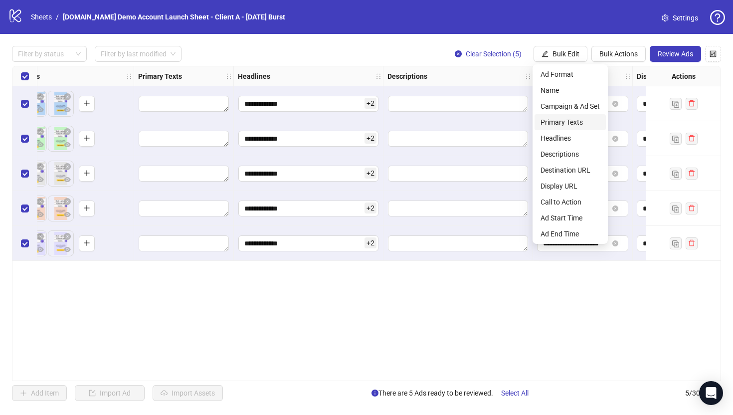
click at [549, 122] on span "Primary Texts" at bounding box center [569, 122] width 59 height 11
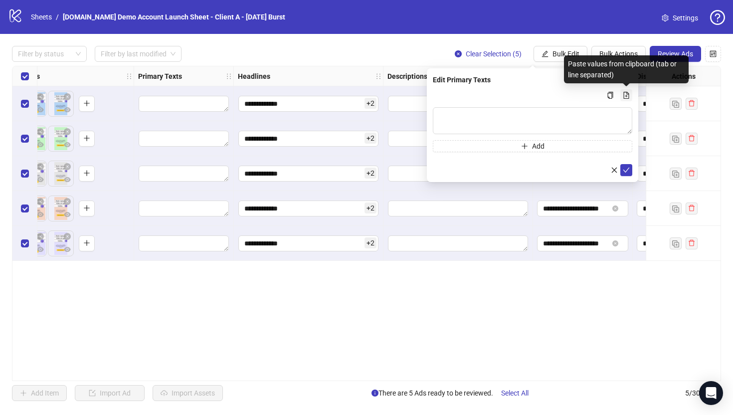
click at [627, 94] on icon "file-add" at bounding box center [625, 95] width 5 height 7
type textarea "********"
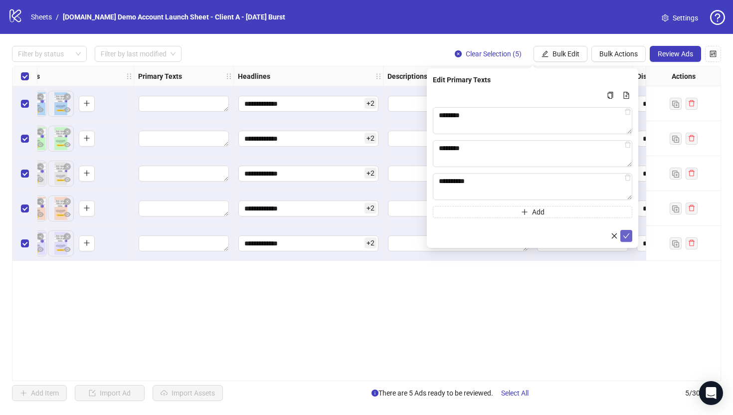
click at [624, 236] on icon "check" at bounding box center [625, 235] width 7 height 7
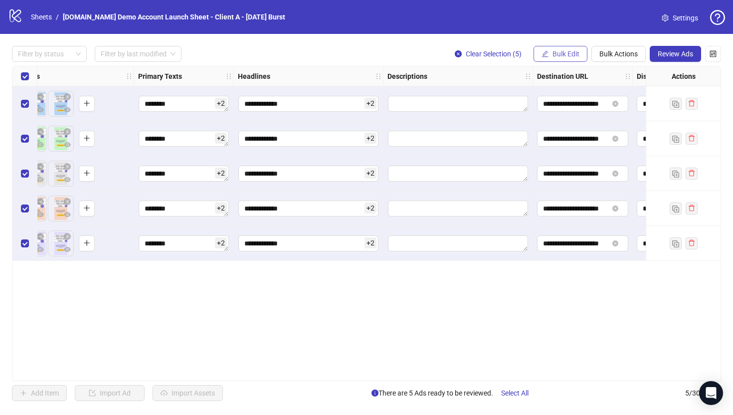
click at [553, 58] on button "Bulk Edit" at bounding box center [560, 54] width 54 height 16
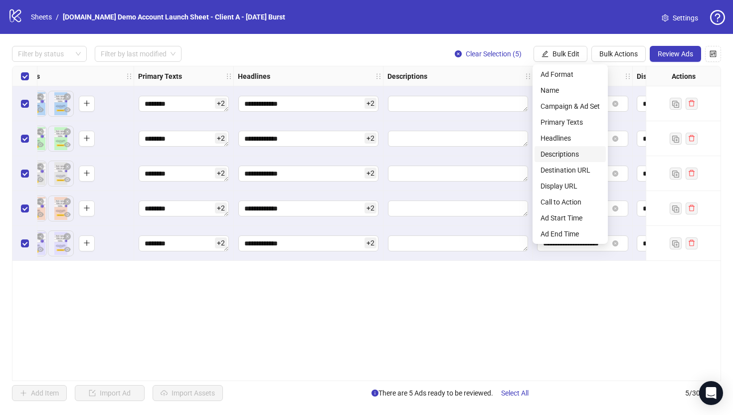
click at [551, 157] on span "Descriptions" at bounding box center [569, 154] width 59 height 11
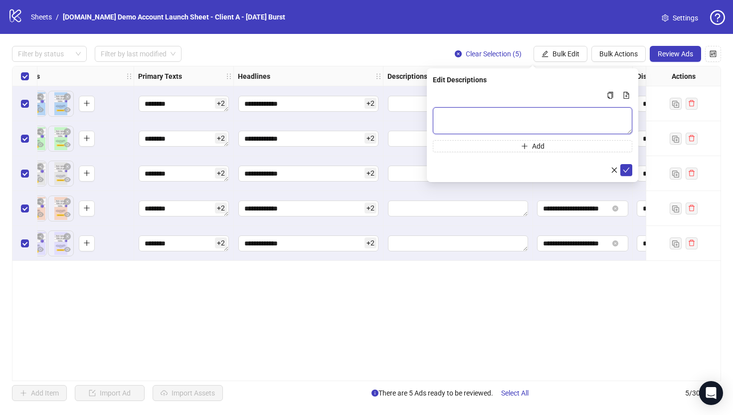
click at [456, 125] on textarea "Multi-text input container - paste or copy values" at bounding box center [532, 120] width 199 height 27
type textarea "**********"
click at [624, 170] on icon "check" at bounding box center [625, 169] width 7 height 7
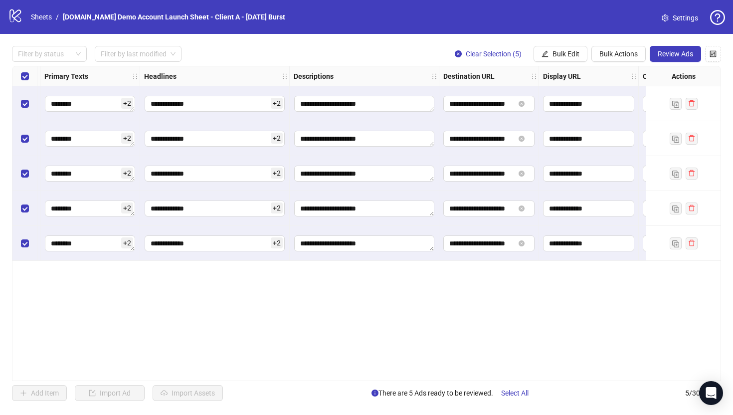
scroll to position [0, 556]
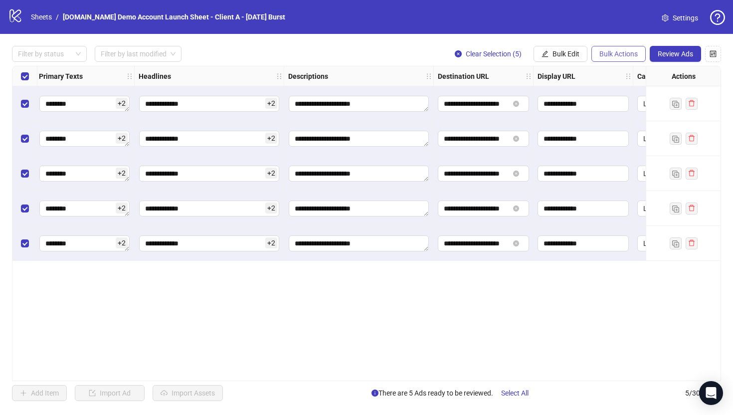
click at [613, 47] on button "Bulk Actions" at bounding box center [618, 54] width 54 height 16
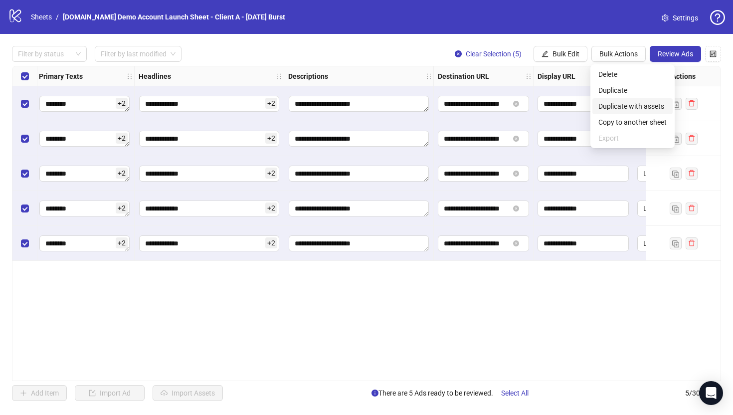
click at [632, 109] on span "Duplicate with assets" at bounding box center [632, 106] width 68 height 11
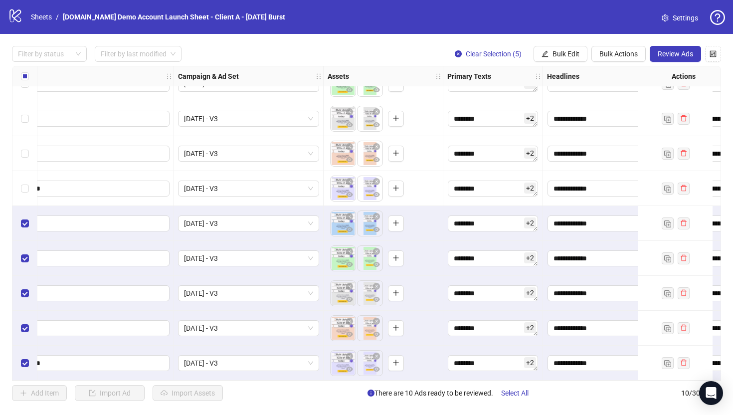
scroll to position [59, 147]
click at [559, 55] on span "Bulk Edit" at bounding box center [565, 54] width 27 height 8
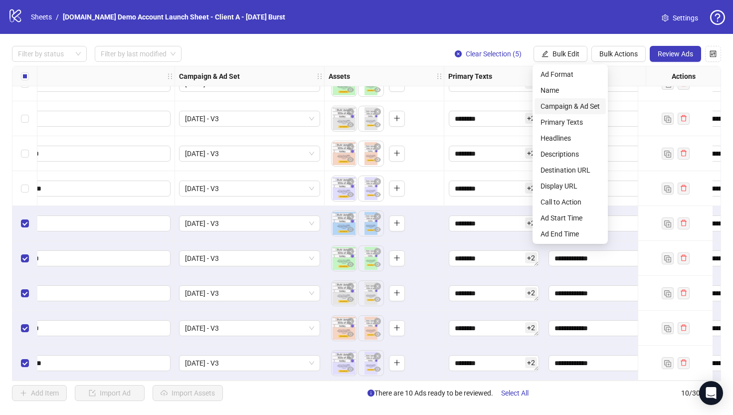
click at [554, 107] on span "Campaign & Ad Set" at bounding box center [569, 106] width 59 height 11
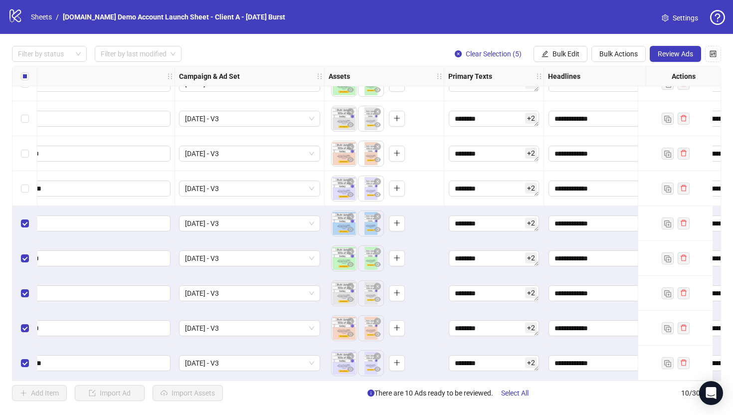
click at [350, 49] on div "Filter by status Filter by last modified Clear Selection (5) Bulk Edit Bulk Act…" at bounding box center [366, 54] width 709 height 16
click at [609, 53] on span "Bulk Actions" at bounding box center [618, 54] width 38 height 8
click at [610, 75] on span "Delete" at bounding box center [632, 74] width 68 height 11
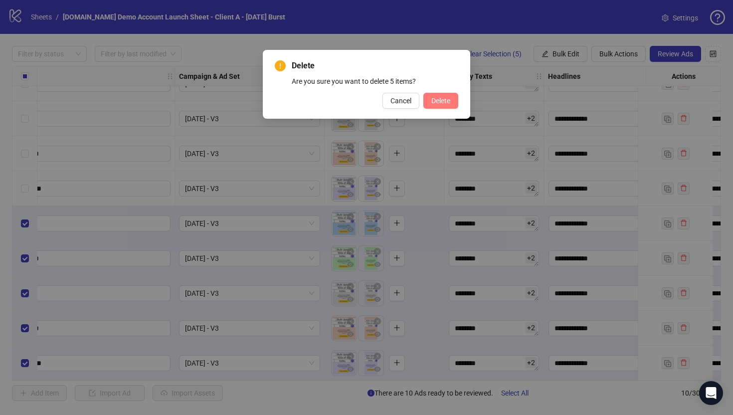
click at [434, 105] on button "Delete" at bounding box center [440, 101] width 35 height 16
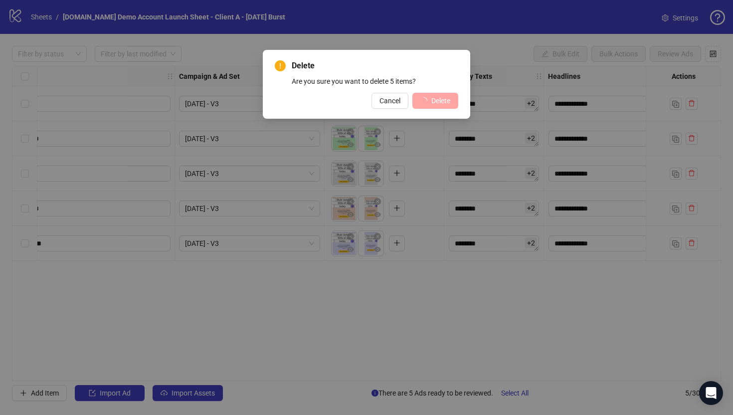
scroll to position [0, 147]
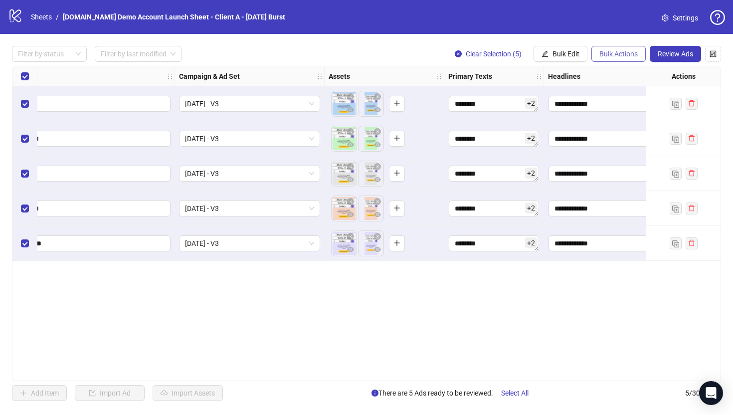
click at [616, 53] on span "Bulk Actions" at bounding box center [618, 54] width 38 height 8
click at [613, 93] on span "Duplicate" at bounding box center [632, 90] width 68 height 11
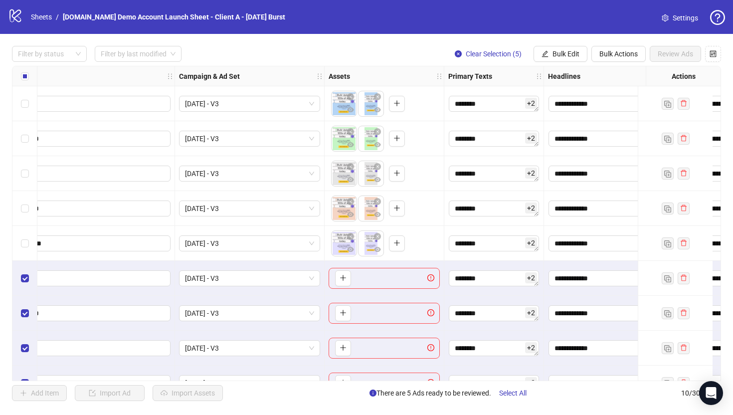
scroll to position [59, 147]
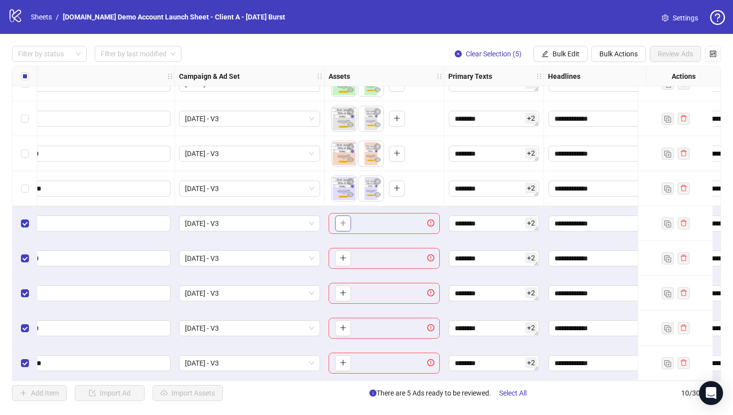
click at [341, 219] on icon "plus" at bounding box center [342, 222] width 7 height 7
click at [615, 57] on span "Bulk Actions" at bounding box center [618, 54] width 38 height 8
click at [606, 73] on span "Delete" at bounding box center [632, 74] width 68 height 11
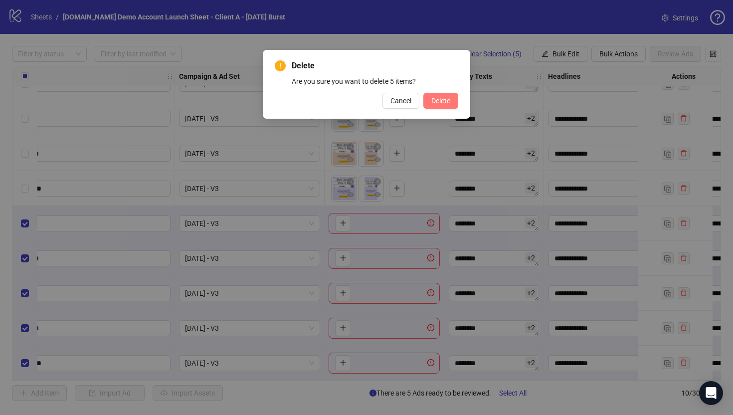
click at [436, 100] on span "Delete" at bounding box center [440, 101] width 19 height 8
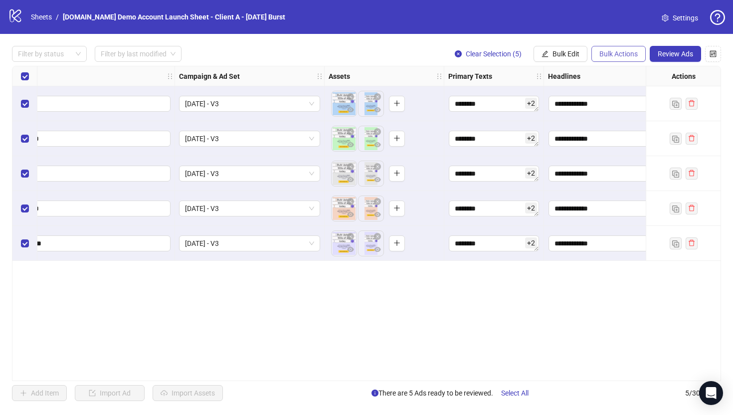
click at [615, 54] on span "Bulk Actions" at bounding box center [618, 54] width 38 height 8
click at [616, 123] on span "Copy to another sheet" at bounding box center [632, 122] width 68 height 11
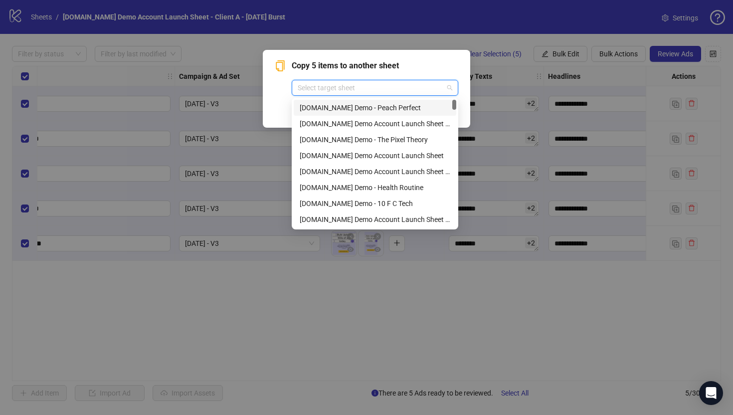
click at [325, 88] on input "search" at bounding box center [371, 87] width 146 height 15
click at [268, 94] on div "Copy 5 items to another sheet Select target sheet Cancel OK" at bounding box center [366, 89] width 207 height 78
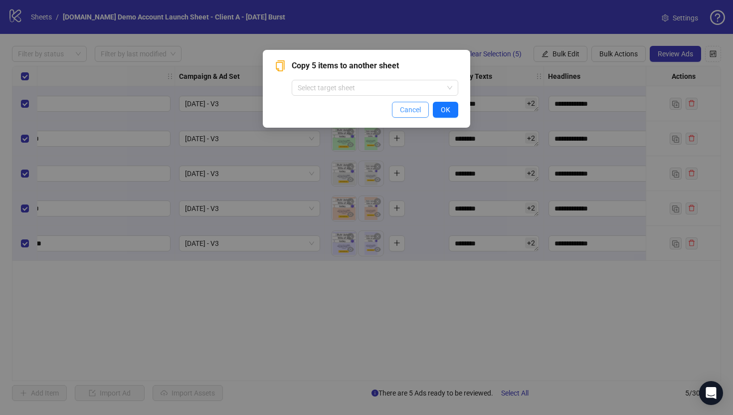
click at [398, 113] on button "Cancel" at bounding box center [410, 110] width 37 height 16
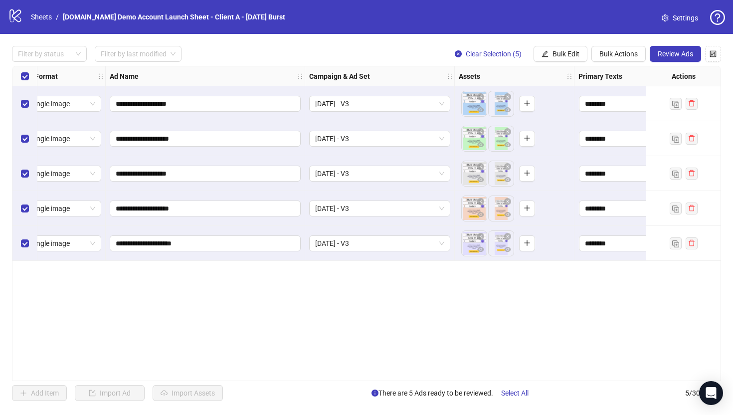
scroll to position [0, 0]
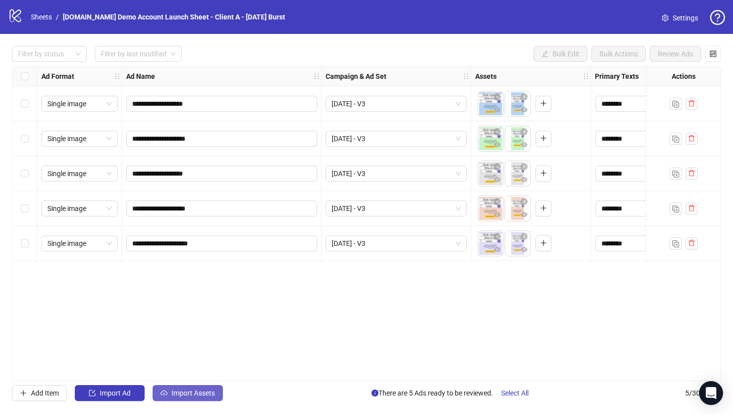
click at [198, 393] on span "Import Assets" at bounding box center [192, 393] width 43 height 8
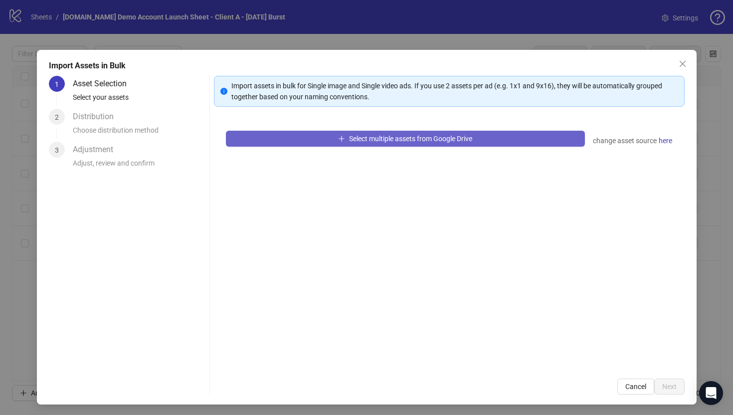
click at [345, 136] on button "Select multiple assets from Google Drive" at bounding box center [405, 139] width 359 height 16
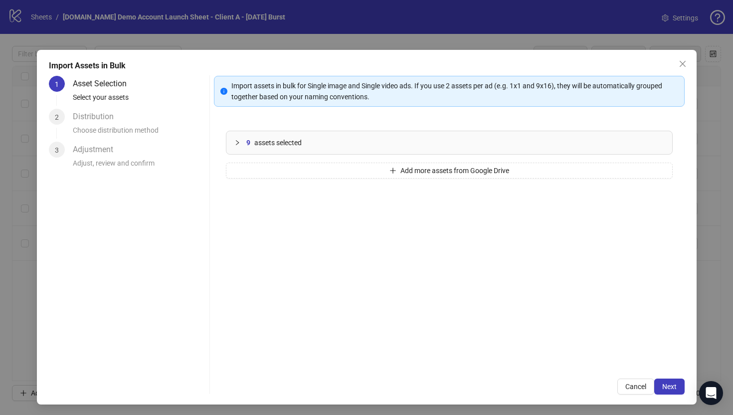
click at [235, 143] on icon "collapsed" at bounding box center [237, 143] width 6 height 6
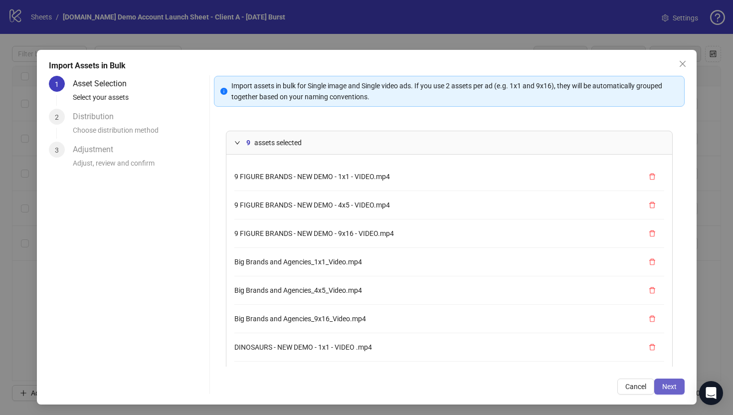
click at [667, 384] on span "Next" at bounding box center [669, 386] width 14 height 8
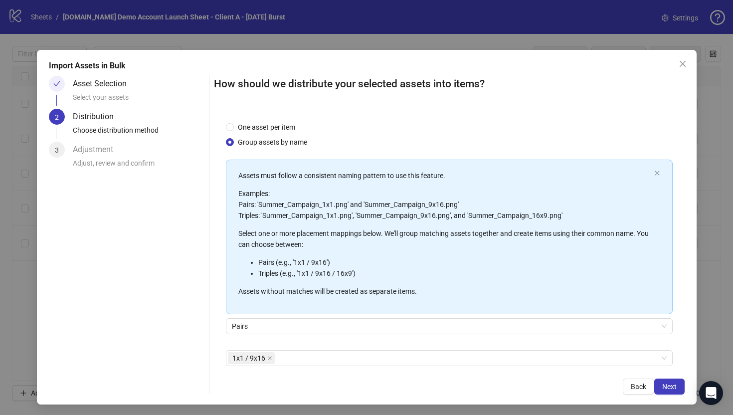
scroll to position [47, 0]
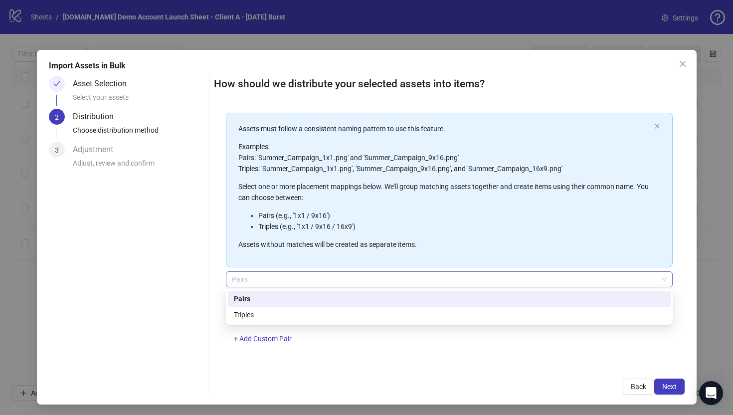
click at [248, 280] on span "Pairs" at bounding box center [449, 279] width 435 height 15
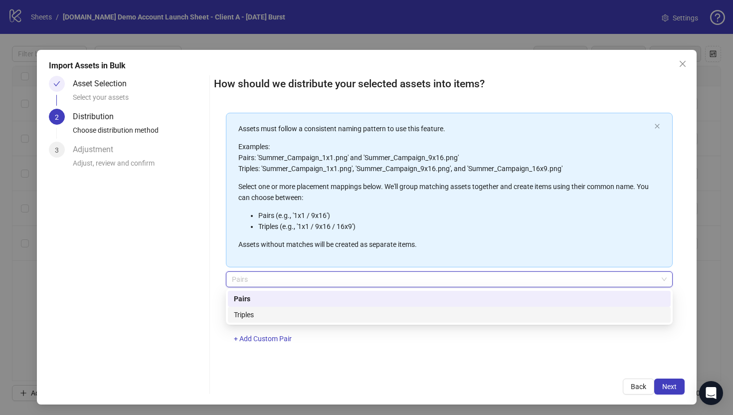
click at [247, 309] on div "Triples" at bounding box center [449, 314] width 431 height 11
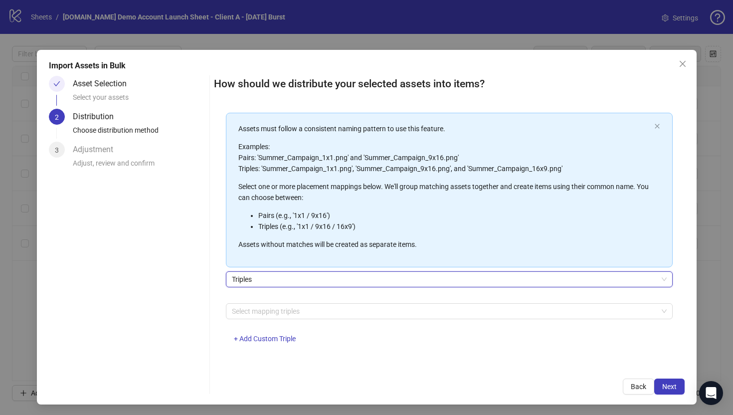
click at [247, 309] on div at bounding box center [444, 311] width 432 height 14
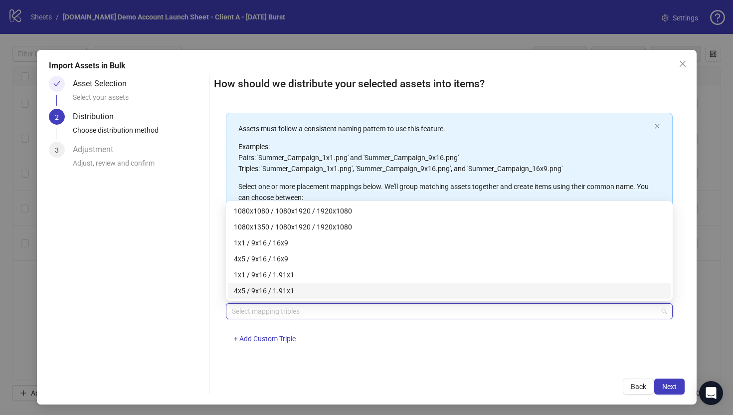
click at [264, 356] on div "One asset per item Group assets by name Assets must follow a consistent naming …" at bounding box center [449, 238] width 470 height 257
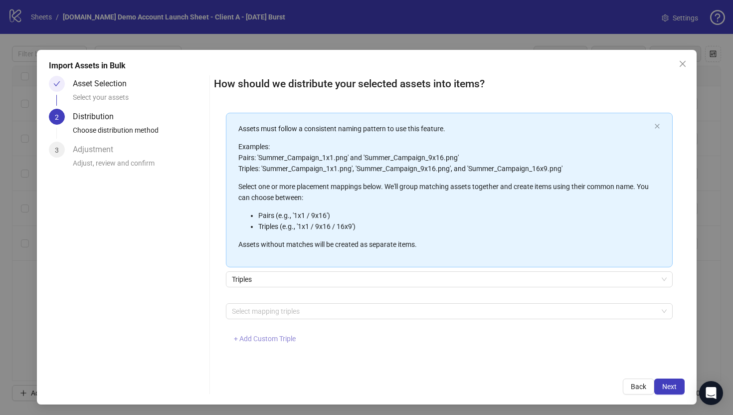
click at [244, 339] on span "+ Add Custom Triple" at bounding box center [265, 338] width 62 height 8
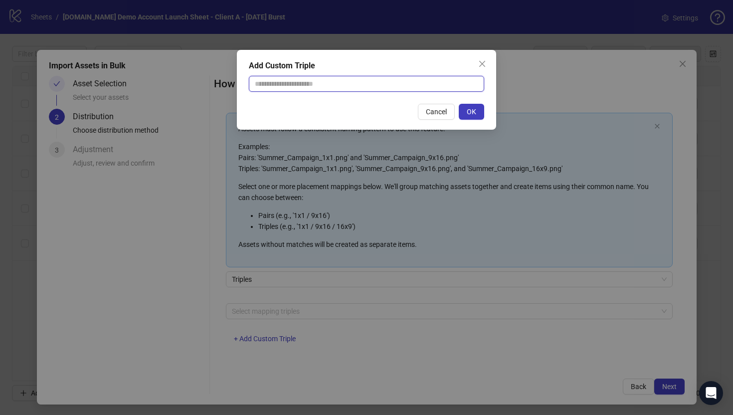
click at [300, 85] on input "text" at bounding box center [366, 84] width 235 height 16
type input "**********"
click at [470, 111] on span "OK" at bounding box center [470, 112] width 9 height 8
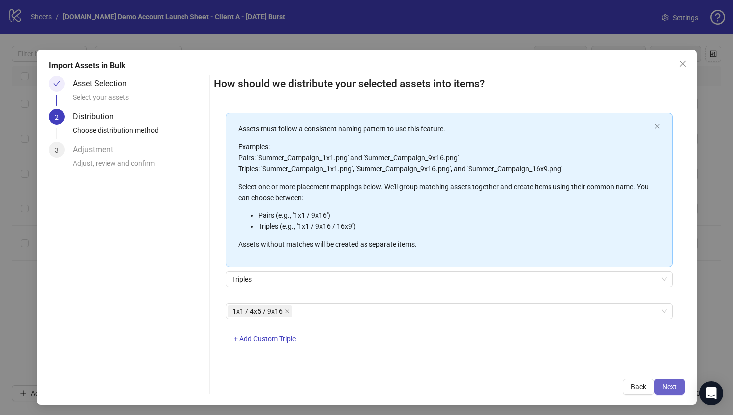
click at [672, 387] on span "Next" at bounding box center [669, 386] width 14 height 8
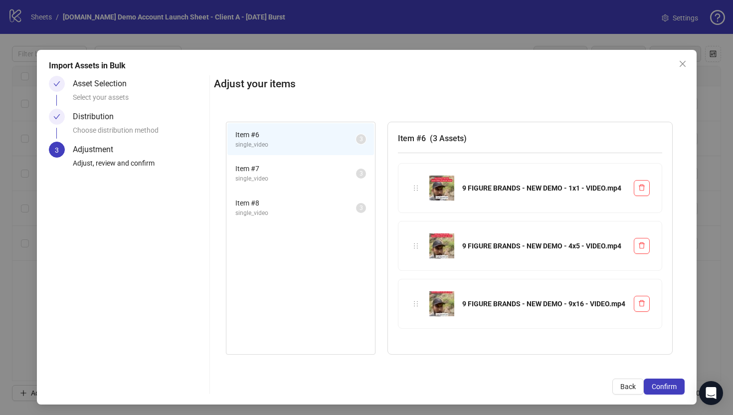
click at [314, 176] on span "single_video" at bounding box center [295, 178] width 121 height 9
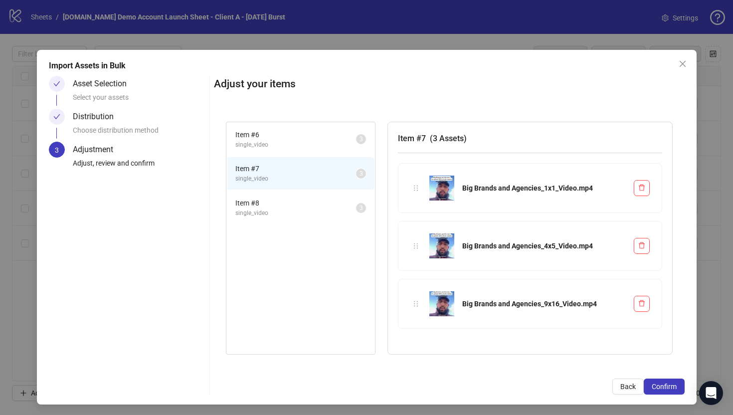
click at [303, 208] on span "single_video" at bounding box center [295, 212] width 121 height 9
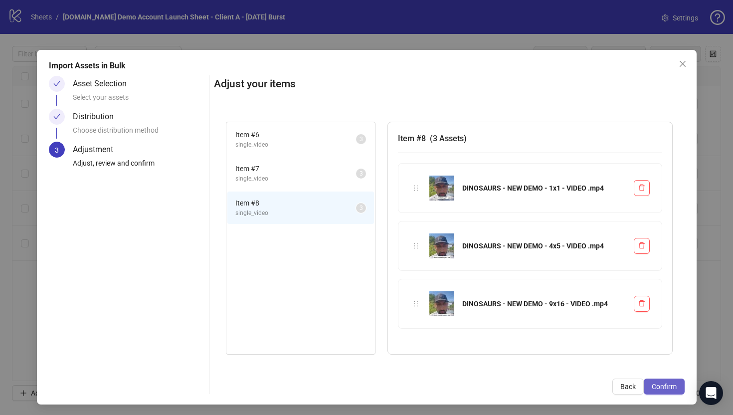
click at [660, 388] on span "Confirm" at bounding box center [663, 386] width 25 height 8
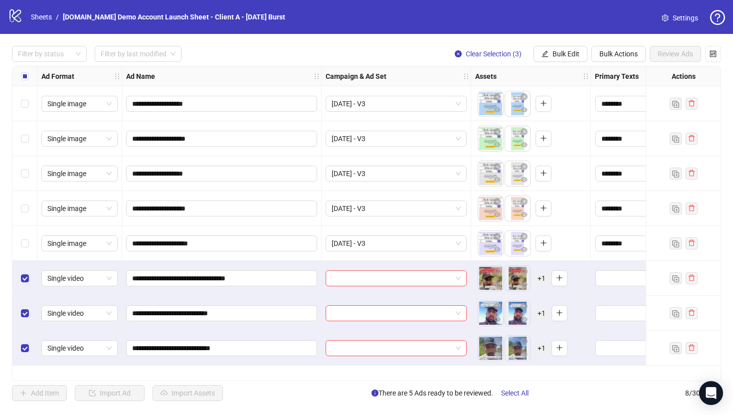
click at [542, 278] on span "+ 1" at bounding box center [541, 278] width 12 height 11
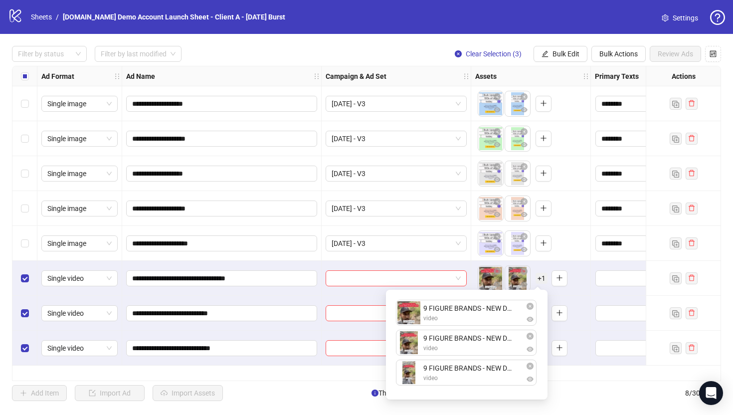
click at [301, 257] on div "**********" at bounding box center [221, 243] width 199 height 35
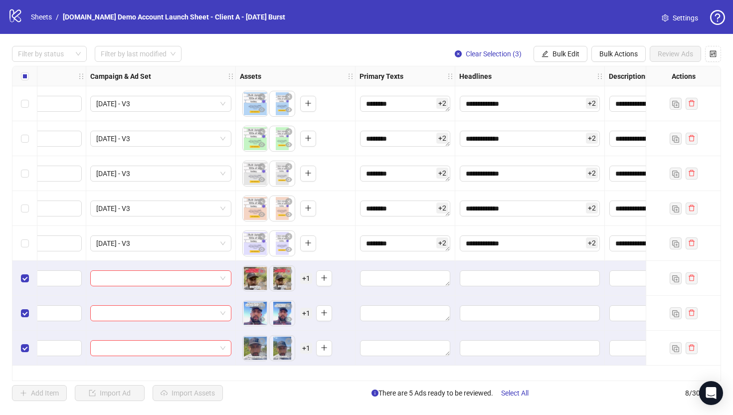
scroll to position [0, 239]
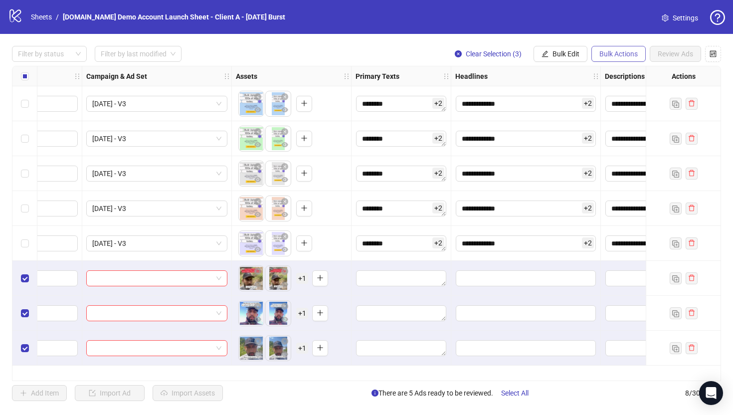
click at [612, 48] on button "Bulk Actions" at bounding box center [618, 54] width 54 height 16
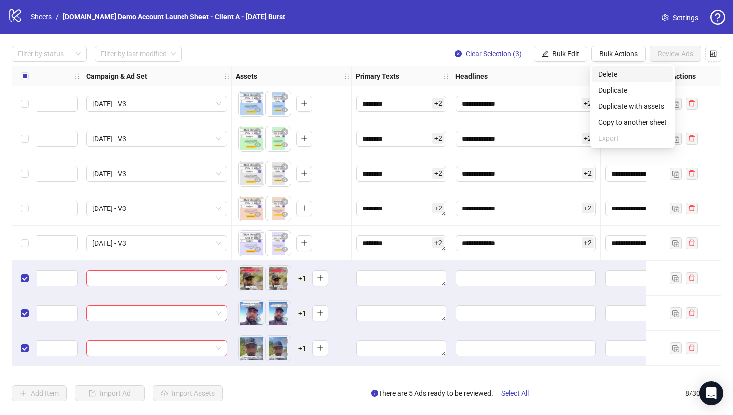
click at [608, 74] on span "Delete" at bounding box center [632, 74] width 68 height 11
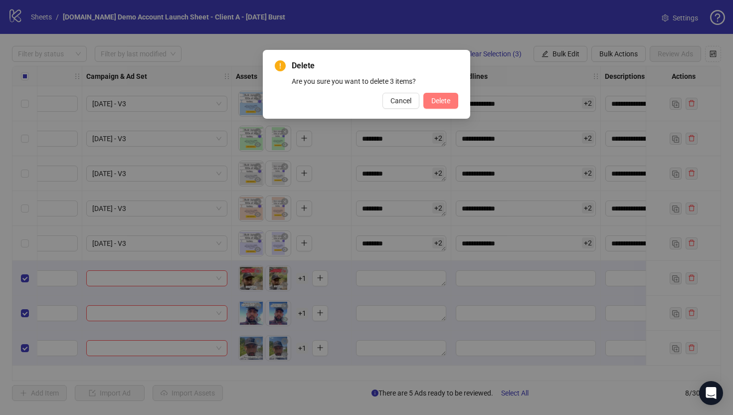
click at [435, 100] on span "Delete" at bounding box center [440, 101] width 19 height 8
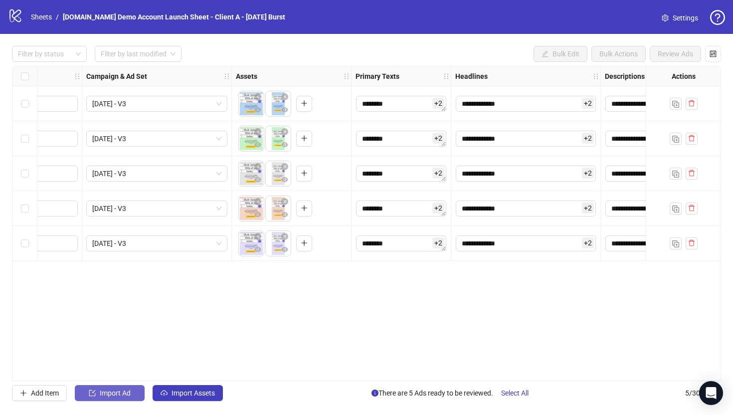
click at [112, 390] on span "Import Ad" at bounding box center [115, 393] width 31 height 8
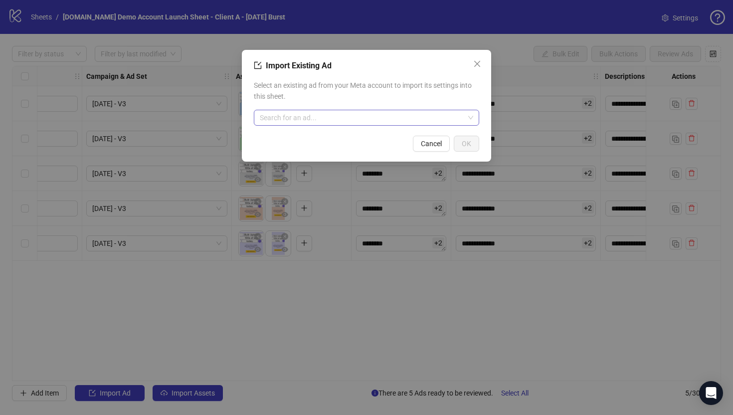
click at [292, 118] on input "search" at bounding box center [362, 117] width 204 height 15
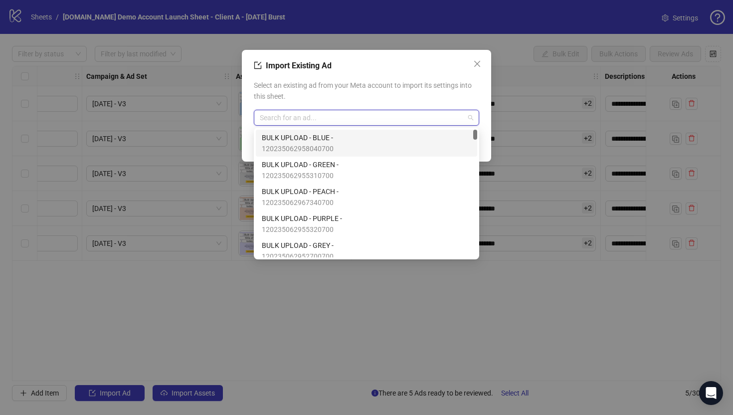
click at [294, 145] on span "120235062958040700" at bounding box center [298, 148] width 72 height 11
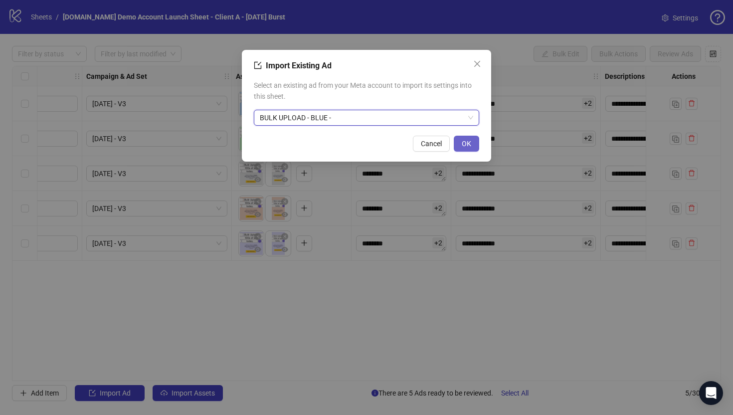
click at [462, 144] on span "OK" at bounding box center [466, 144] width 9 height 8
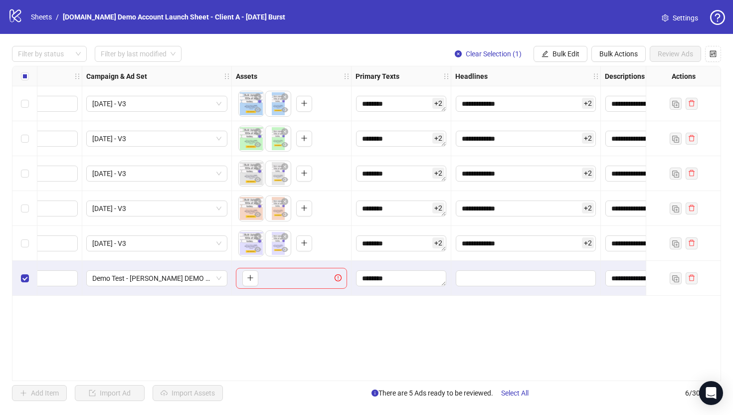
click at [245, 337] on div "**********" at bounding box center [366, 223] width 709 height 315
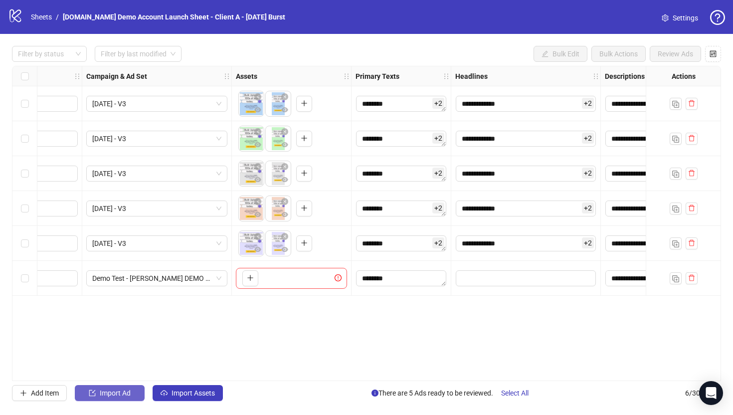
click at [122, 392] on span "Import Ad" at bounding box center [115, 393] width 31 height 8
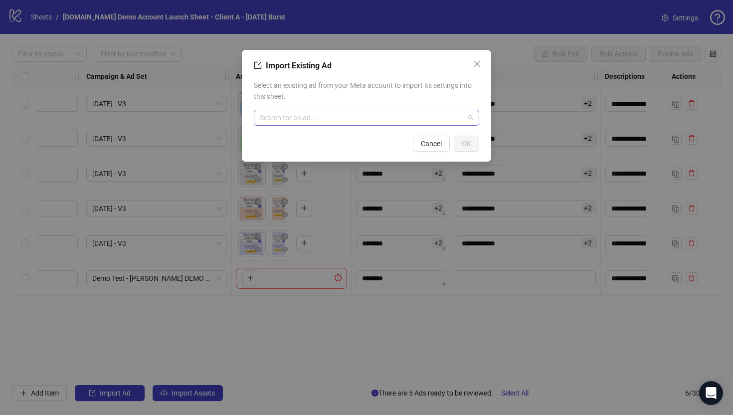
click at [303, 119] on input "search" at bounding box center [362, 117] width 204 height 15
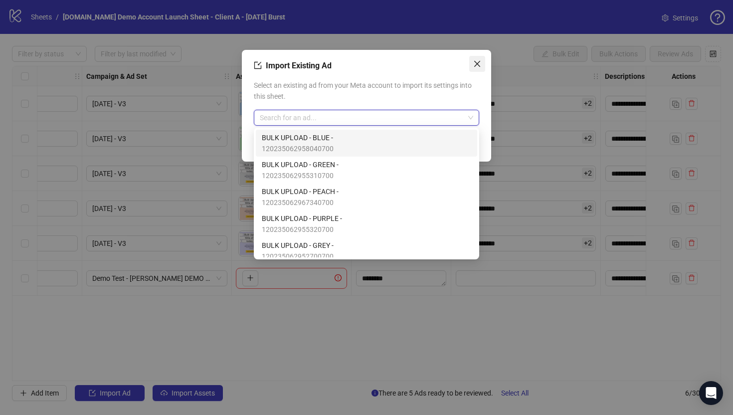
click at [478, 61] on icon "close" at bounding box center [477, 64] width 6 height 6
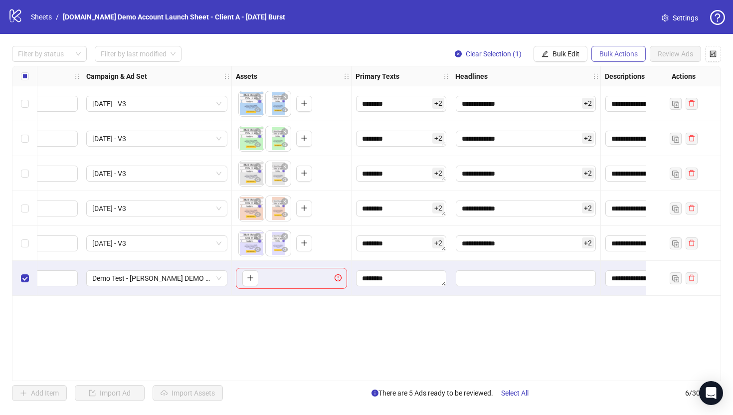
click at [618, 53] on span "Bulk Actions" at bounding box center [618, 54] width 38 height 8
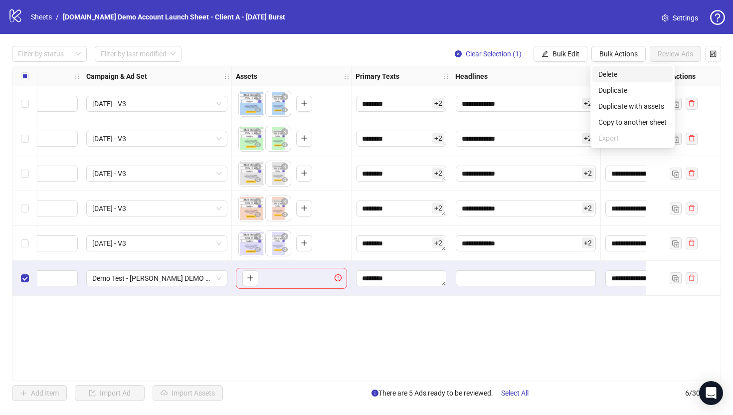
click at [612, 76] on span "Delete" at bounding box center [632, 74] width 68 height 11
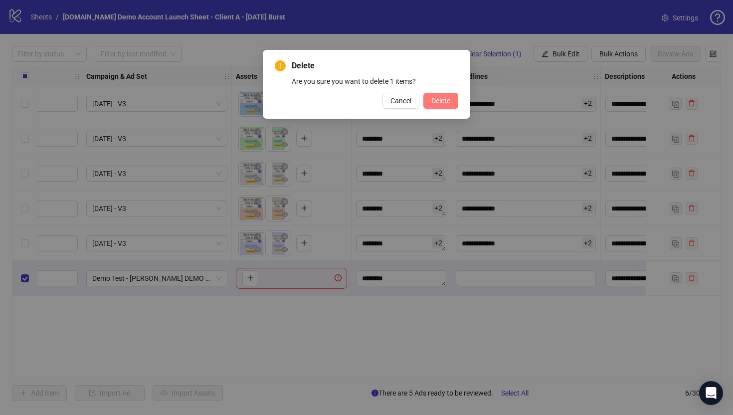
click at [432, 105] on button "Delete" at bounding box center [440, 101] width 35 height 16
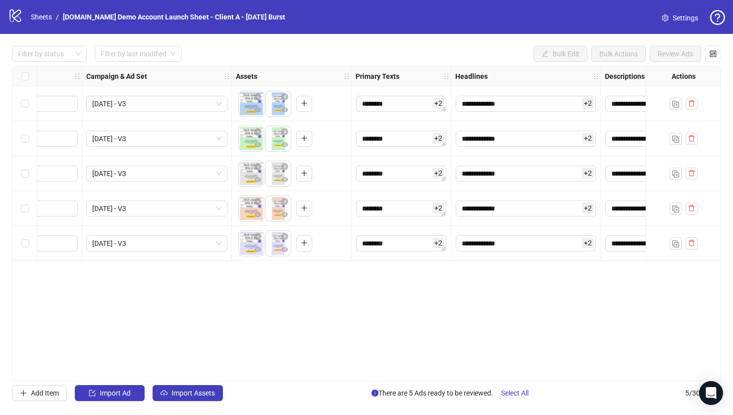
click at [285, 329] on div "**********" at bounding box center [366, 223] width 709 height 315
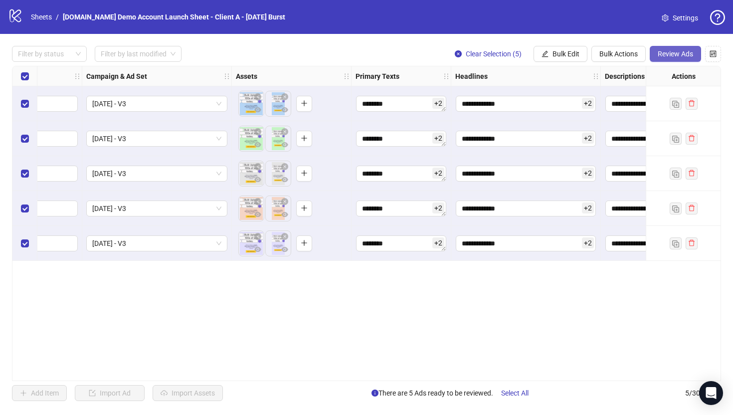
click at [678, 54] on span "Review Ads" at bounding box center [674, 54] width 35 height 8
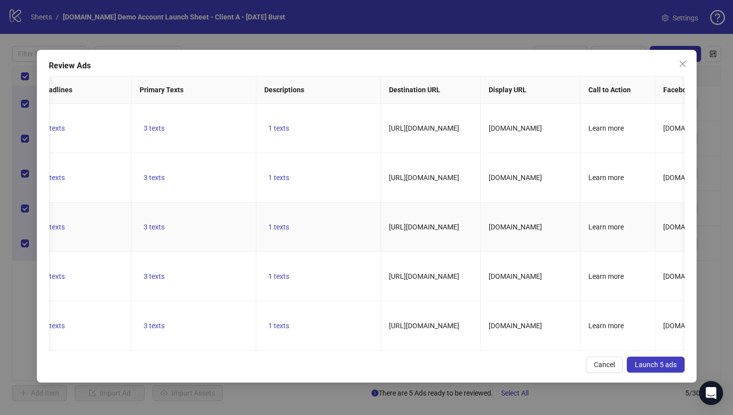
scroll to position [0, 0]
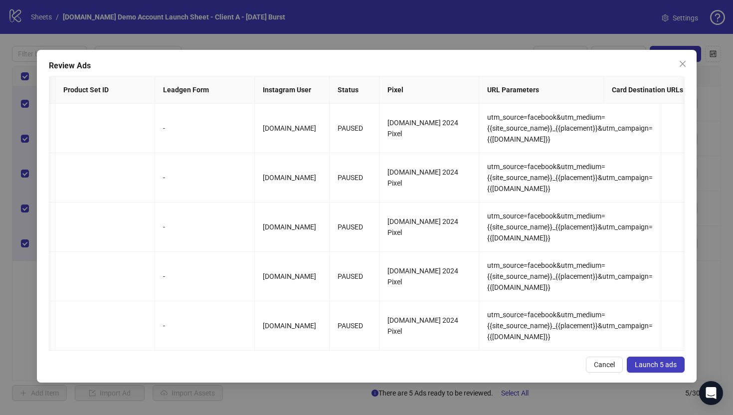
click at [643, 368] on span "Launch 5 ads" at bounding box center [655, 364] width 42 height 8
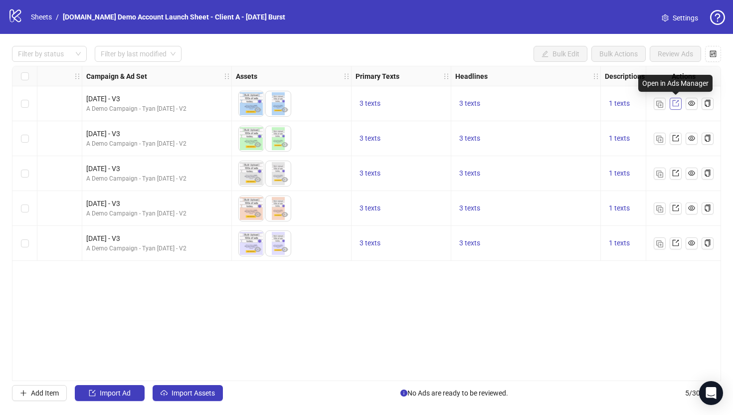
click at [674, 105] on icon "export" at bounding box center [675, 103] width 7 height 7
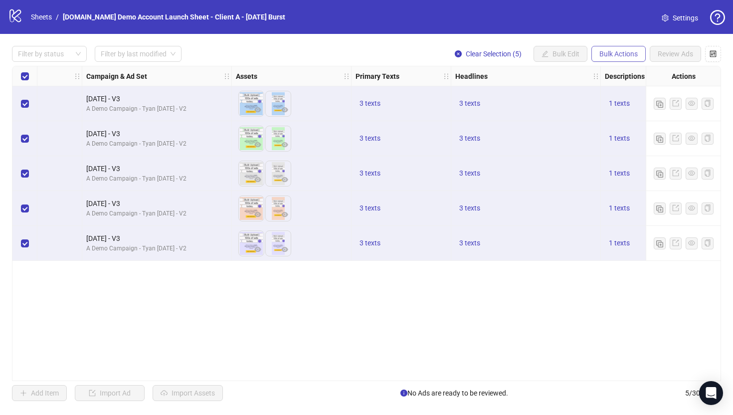
click at [627, 53] on span "Bulk Actions" at bounding box center [618, 54] width 38 height 8
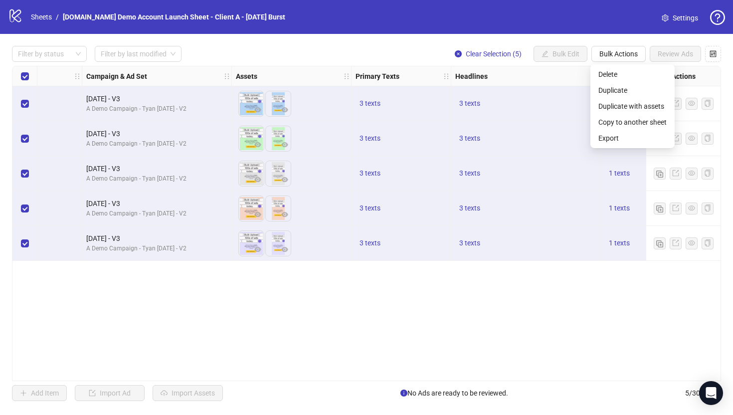
click at [430, 284] on div "Ad Format Ad Name Campaign & Ad Set Assets Primary Texts Headlines Descriptions…" at bounding box center [366, 223] width 709 height 315
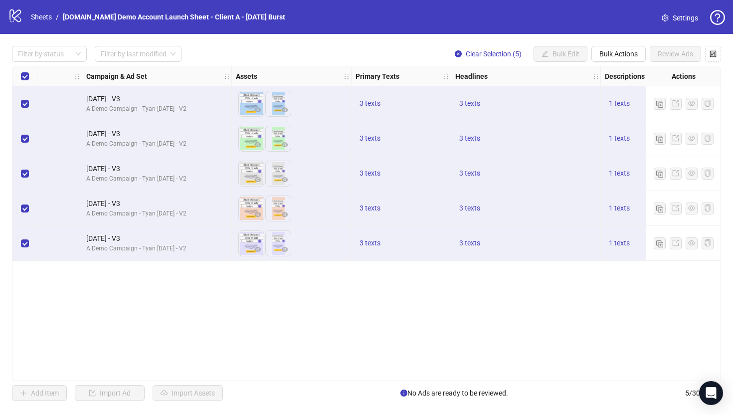
click at [18, 74] on div "Select all rows" at bounding box center [24, 76] width 25 height 20
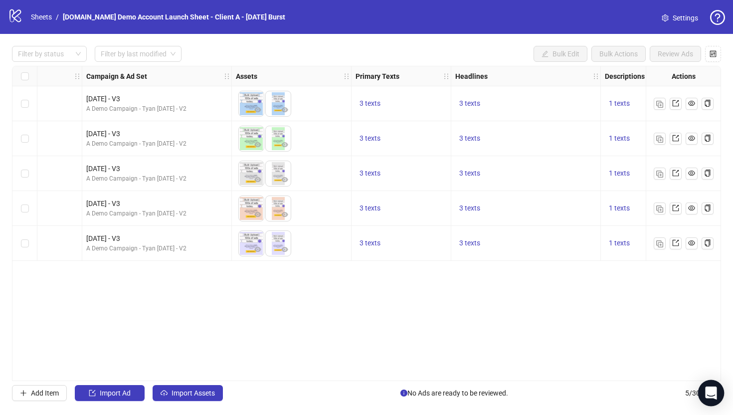
click at [709, 394] on icon "Open Intercom Messenger" at bounding box center [710, 392] width 11 height 13
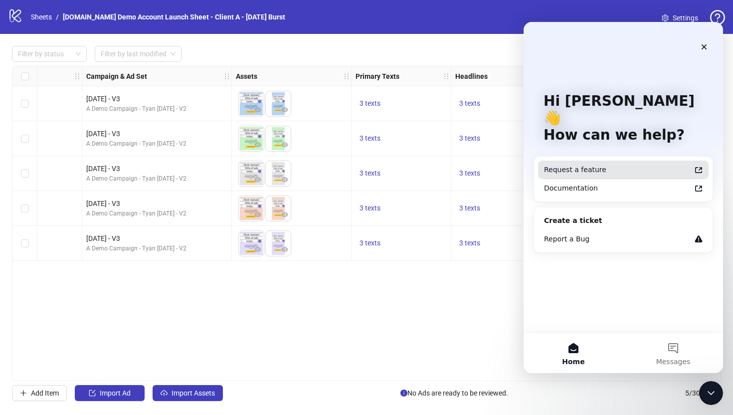
click at [560, 164] on div "Request a feature" at bounding box center [617, 169] width 147 height 10
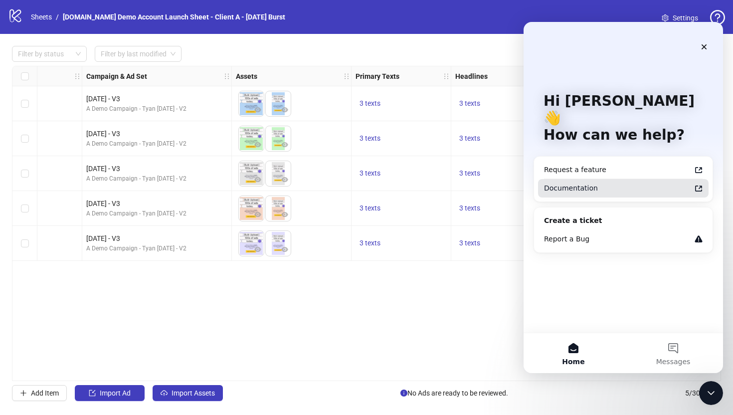
click at [566, 183] on div "Documentation" at bounding box center [617, 188] width 147 height 10
click at [702, 49] on icon "Close" at bounding box center [704, 47] width 8 height 8
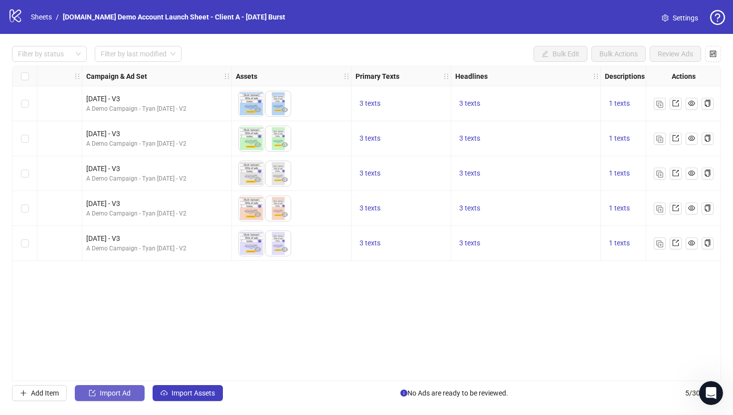
click at [110, 394] on span "Import Ad" at bounding box center [115, 393] width 31 height 8
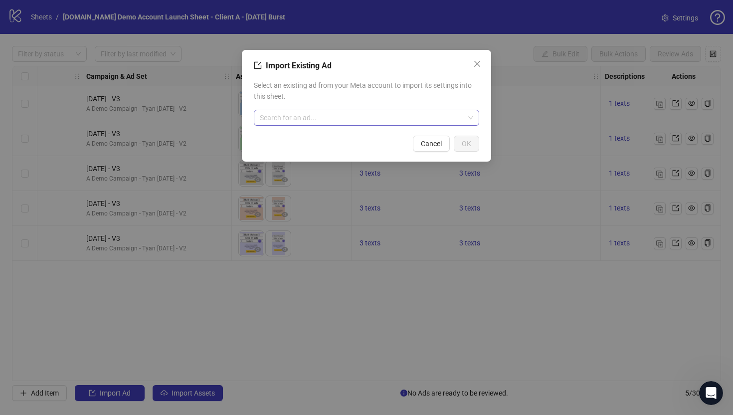
click at [301, 121] on input "search" at bounding box center [362, 117] width 204 height 15
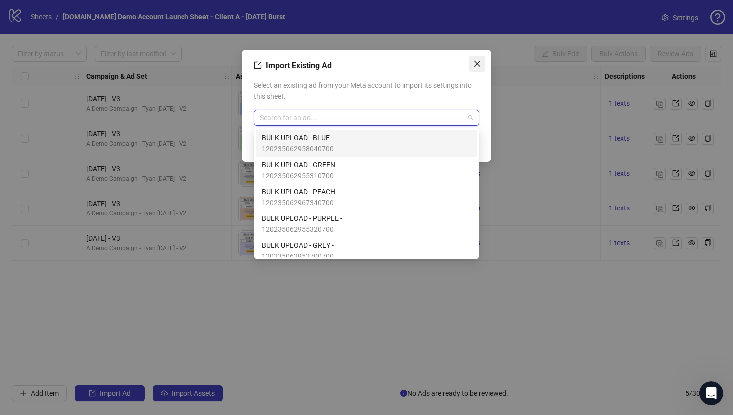
click at [478, 65] on icon "close" at bounding box center [477, 64] width 6 height 6
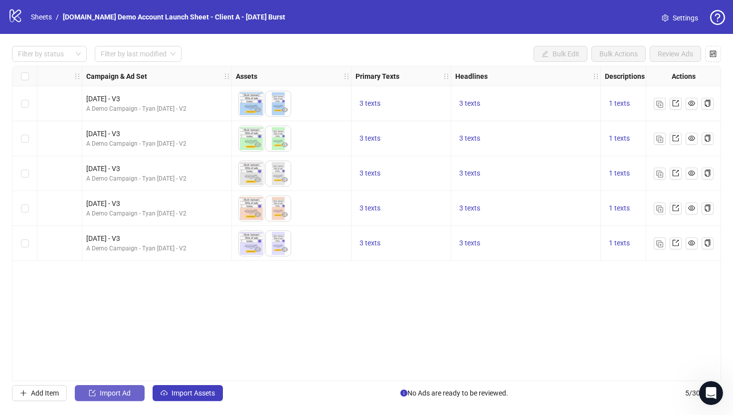
click at [119, 394] on span "Import Ad" at bounding box center [115, 393] width 31 height 8
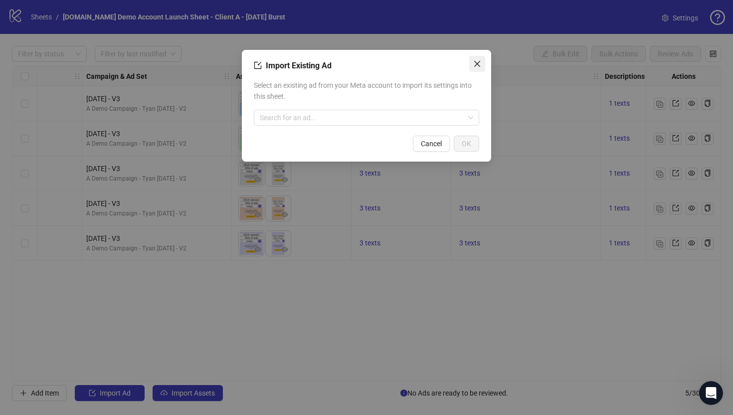
click at [476, 64] on icon "close" at bounding box center [477, 64] width 6 height 6
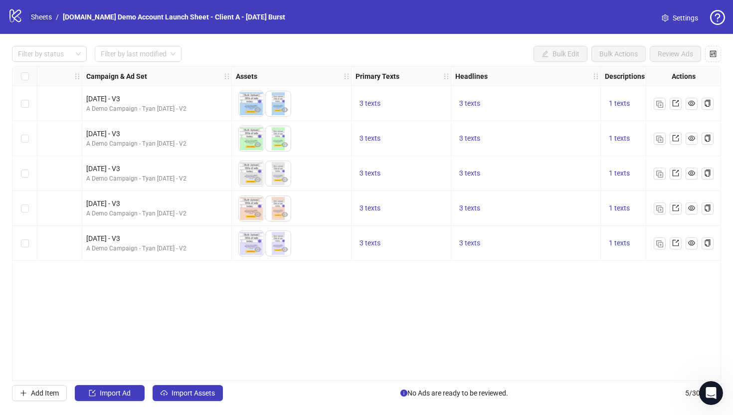
click at [34, 19] on link "Sheets" at bounding box center [41, 16] width 25 height 11
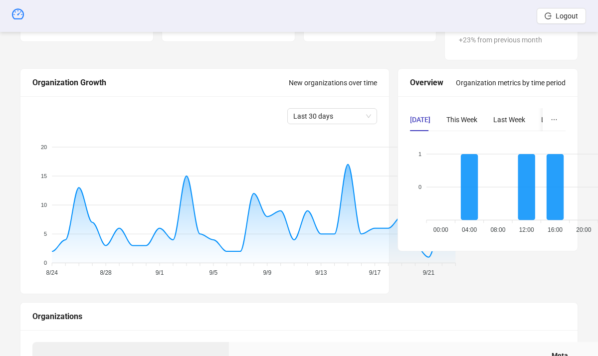
scroll to position [95, 0]
